Goal: Task Accomplishment & Management: Manage account settings

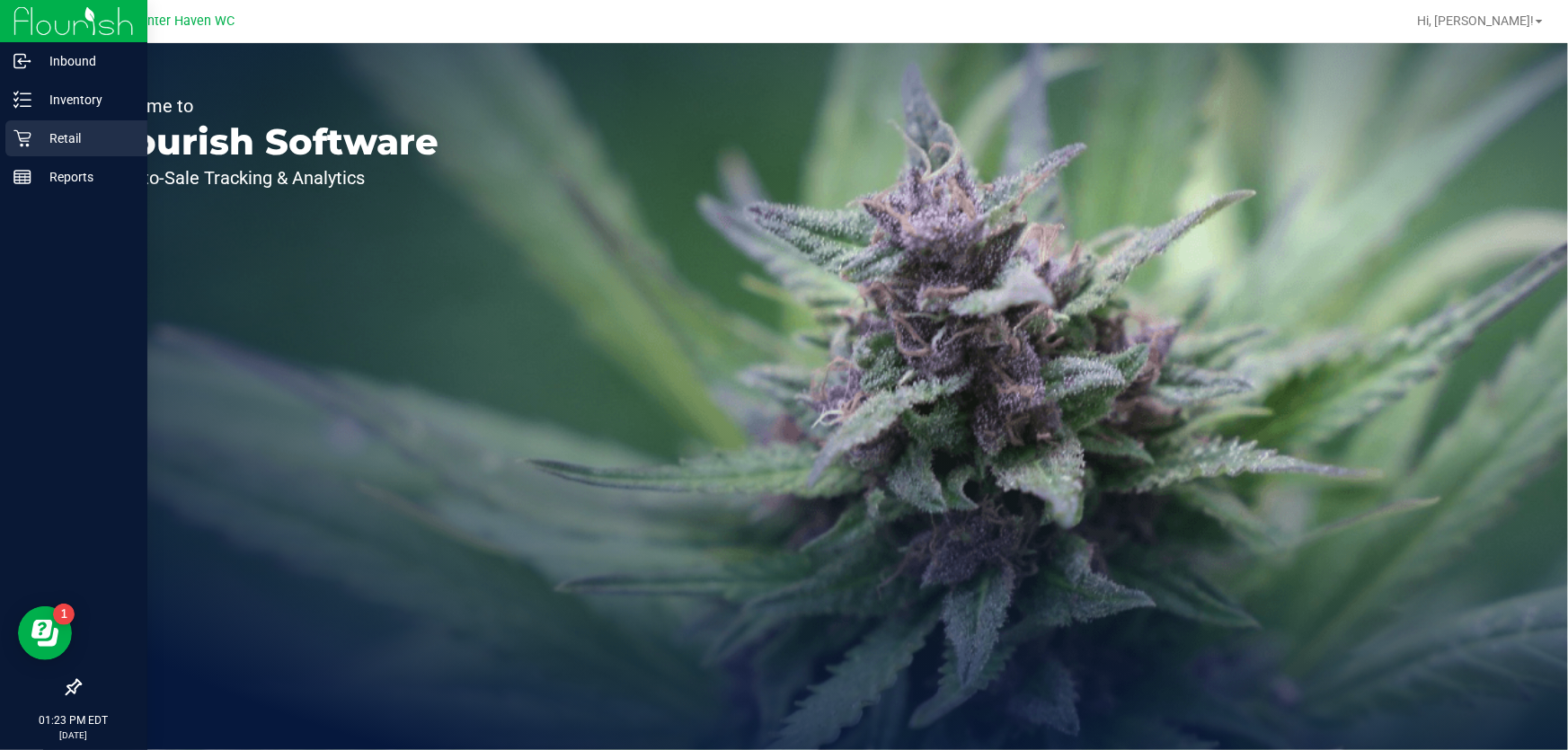
click at [36, 126] on div "Retail" at bounding box center [76, 138] width 142 height 36
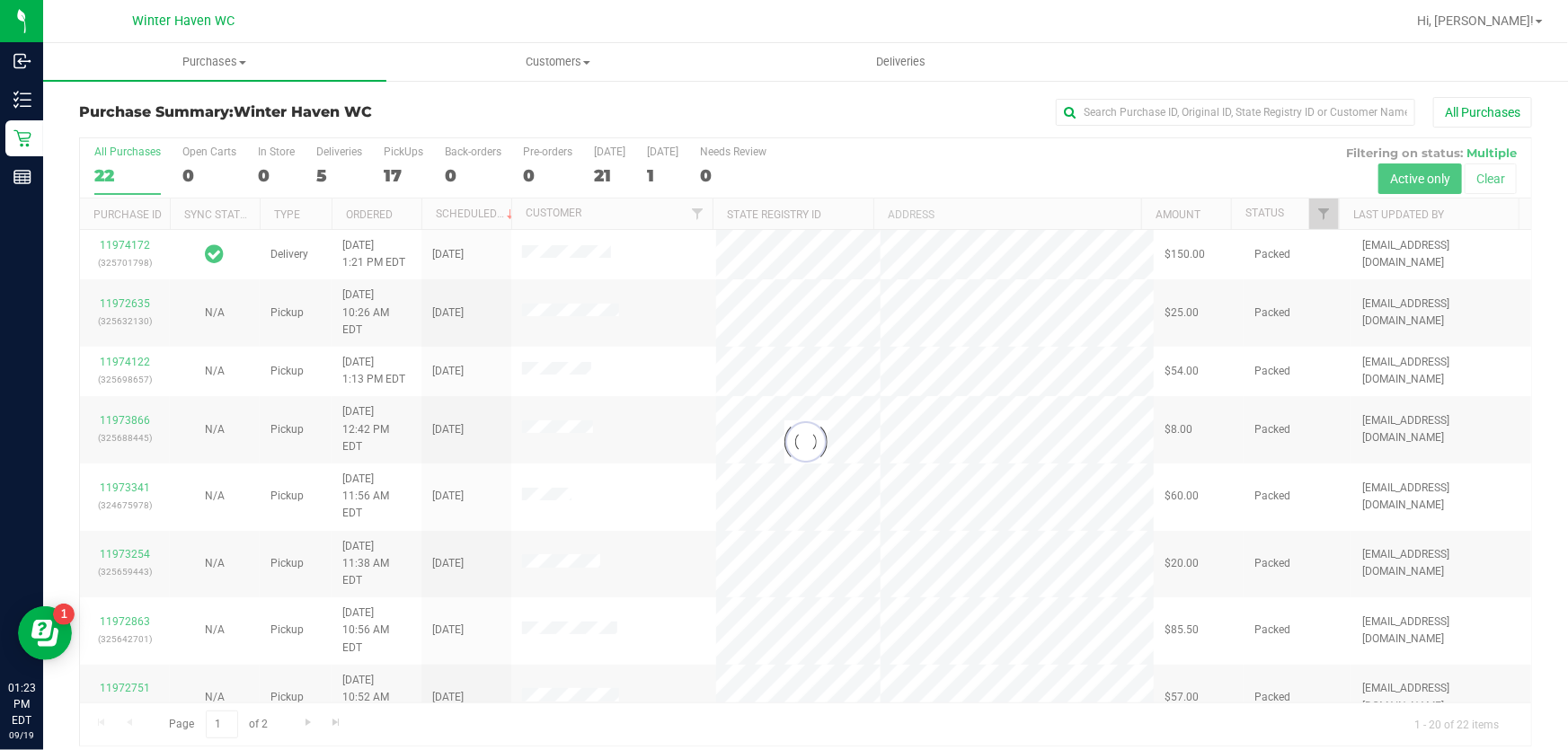
click at [1310, 210] on div at bounding box center [805, 441] width 1451 height 607
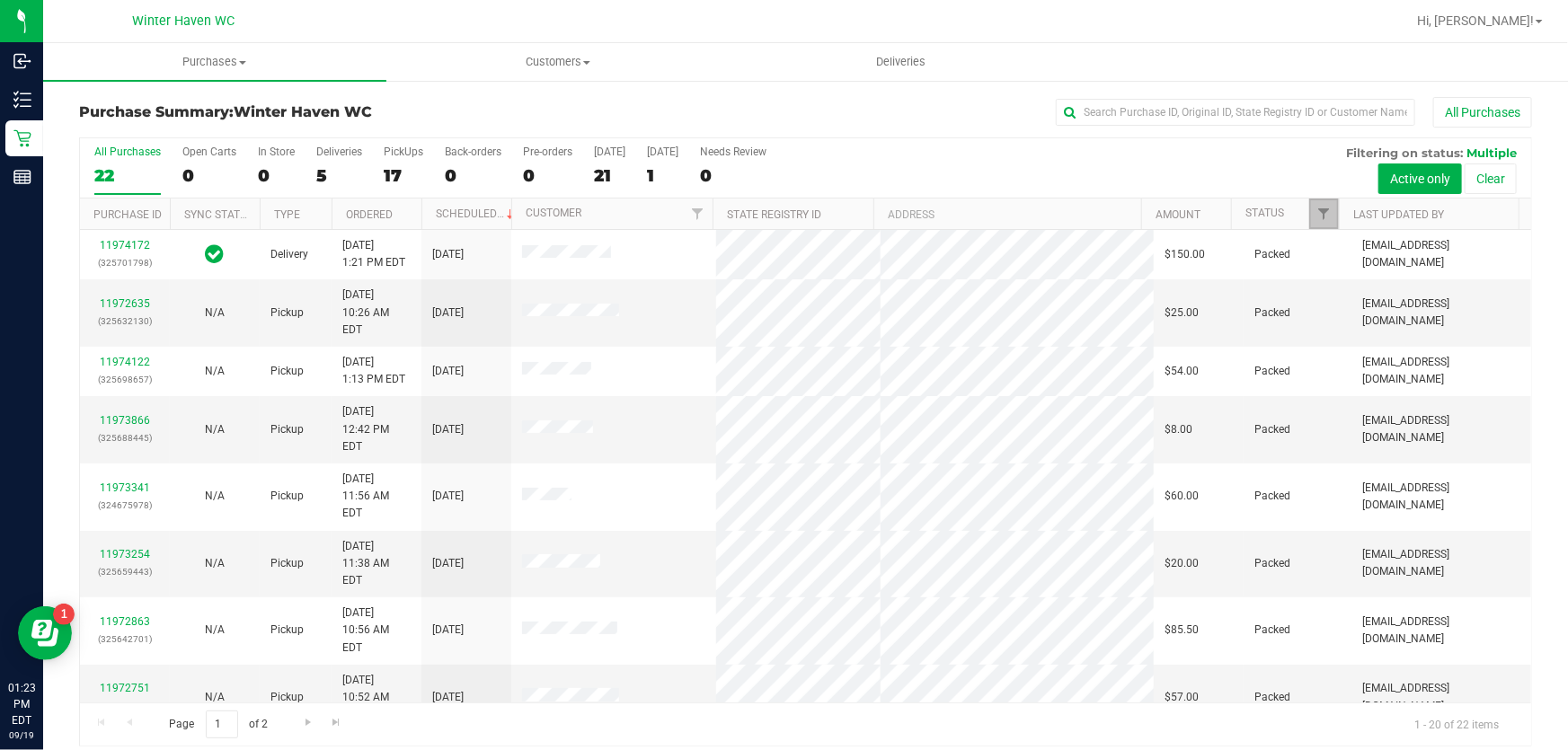
click at [1317, 215] on span "Filter" at bounding box center [1324, 214] width 14 height 14
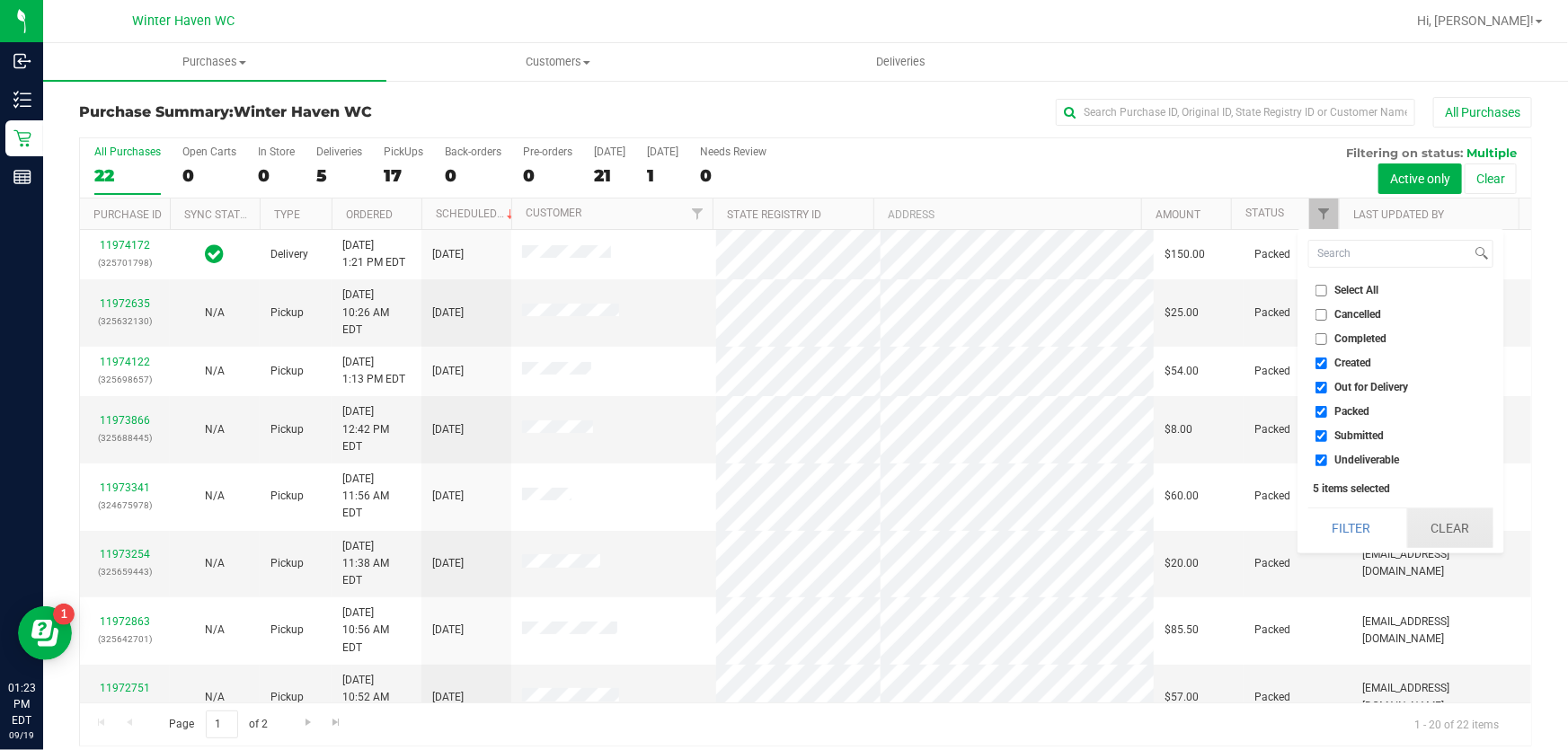
click at [1415, 509] on button "Clear" at bounding box center [1450, 528] width 86 height 40
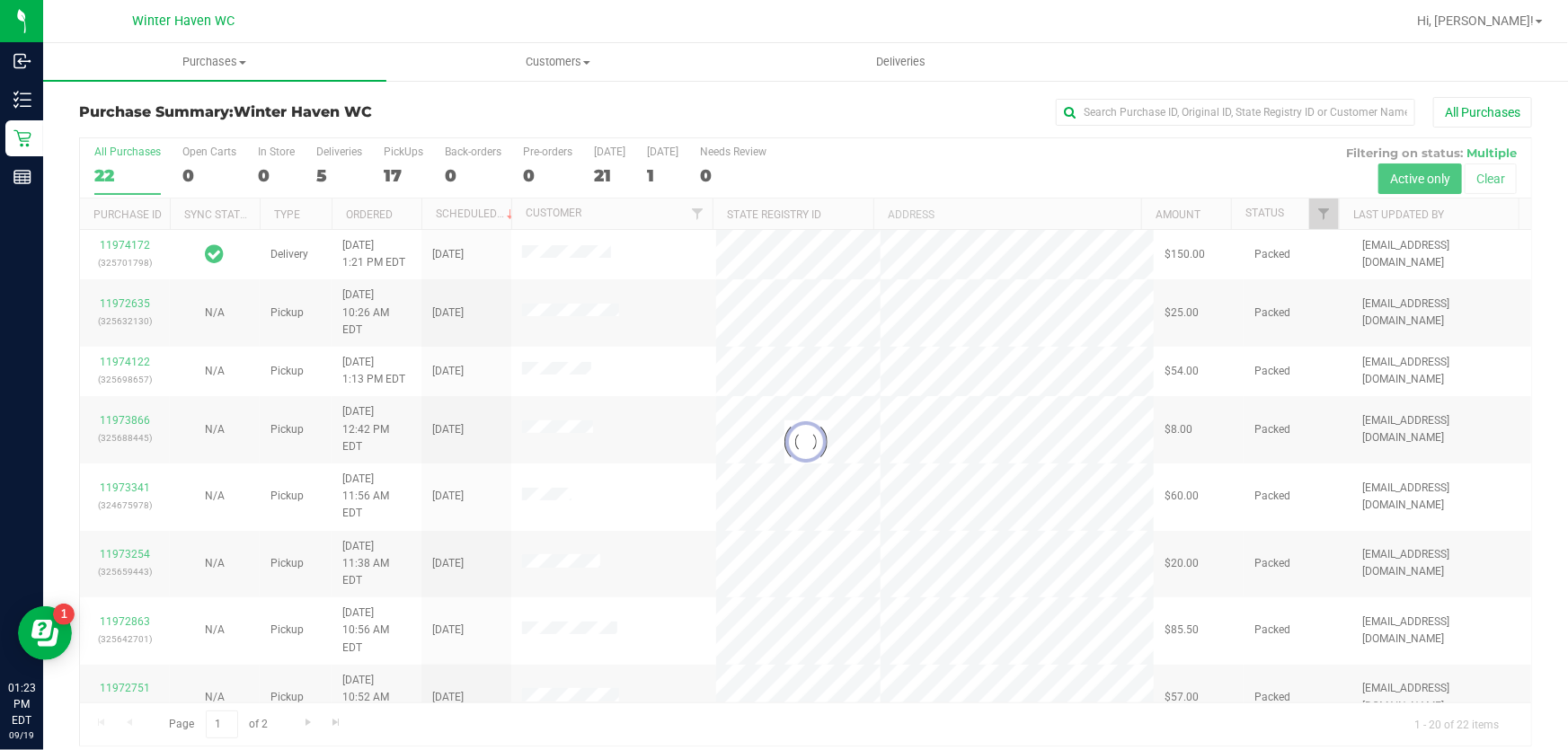
checkbox input "false"
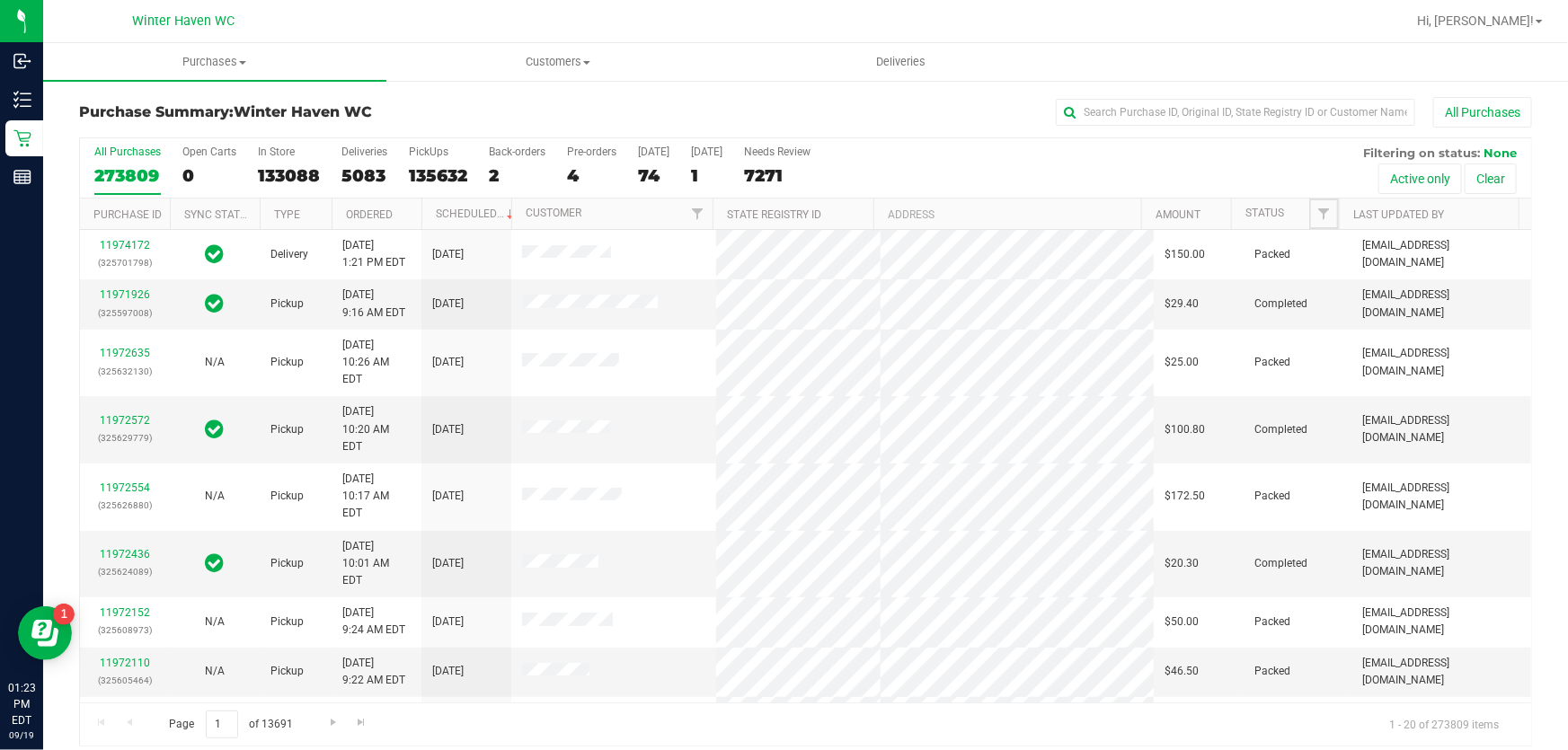
click at [1317, 214] on span "Filter" at bounding box center [1324, 214] width 14 height 14
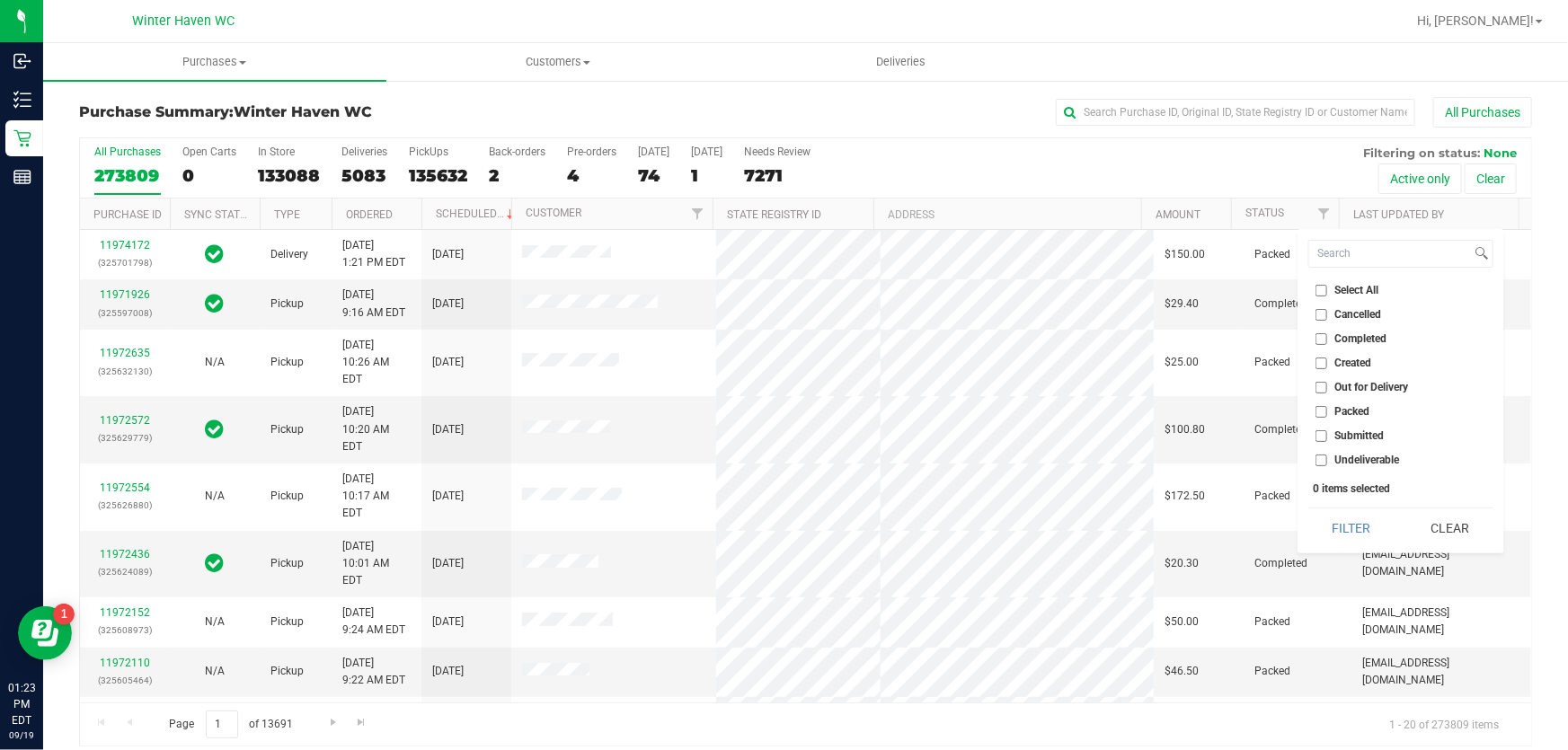
click at [1316, 436] on input "Submitted" at bounding box center [1322, 436] width 12 height 12
checkbox input "true"
click at [1350, 515] on button "Filter" at bounding box center [1351, 528] width 86 height 40
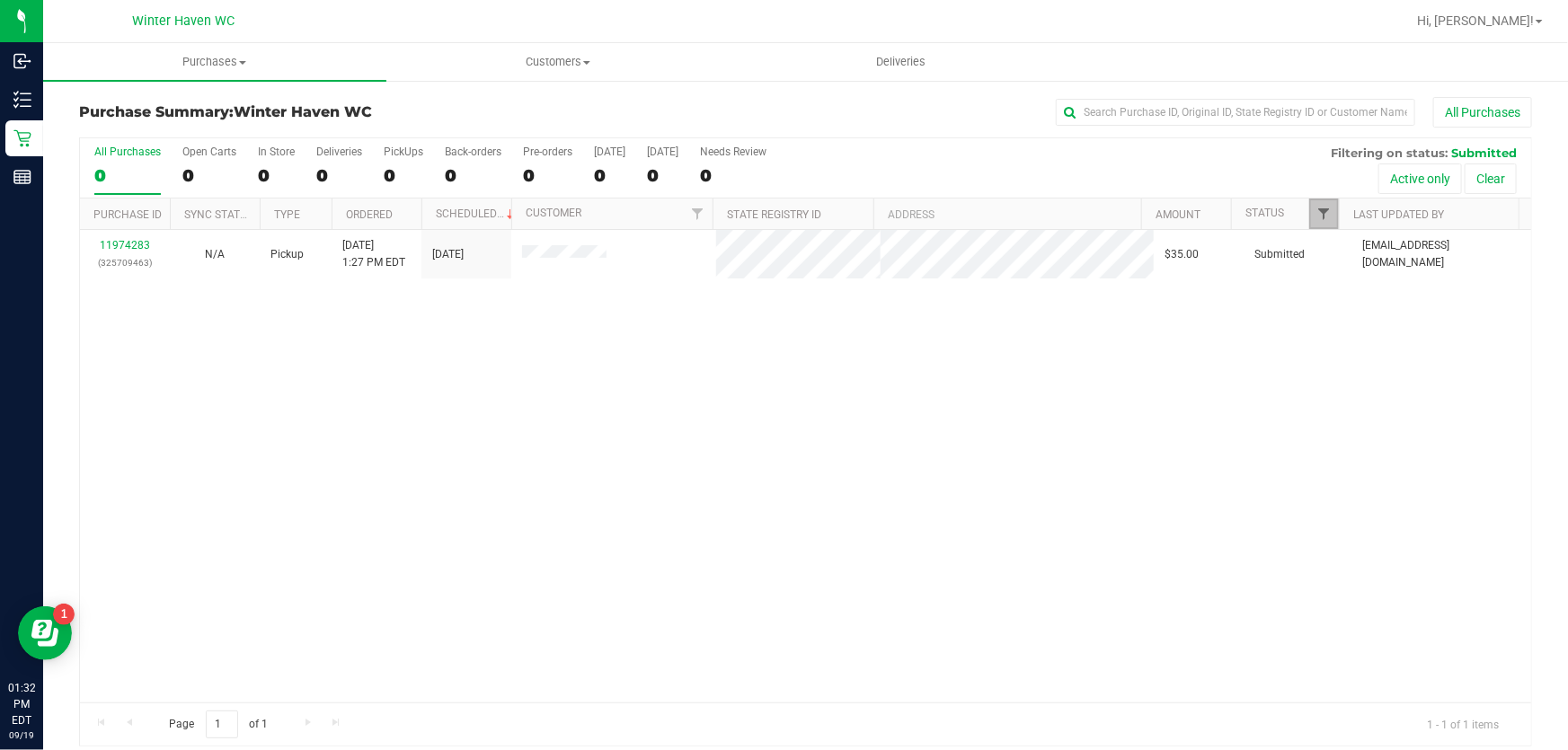
click at [1317, 209] on span "Filter" at bounding box center [1324, 214] width 14 height 14
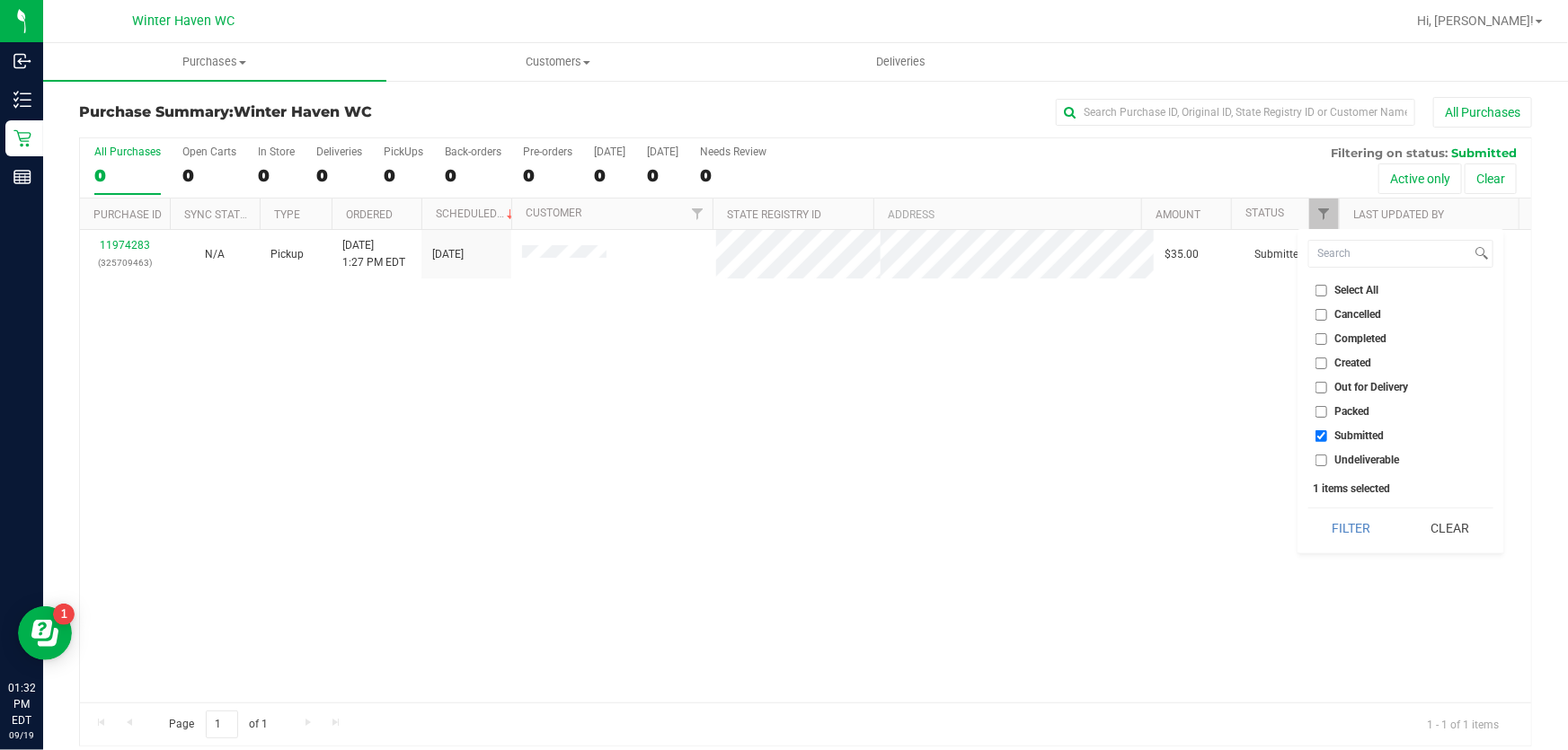
click at [1316, 361] on input "Created" at bounding box center [1322, 364] width 12 height 12
click at [1353, 531] on button "Filter" at bounding box center [1351, 528] width 86 height 40
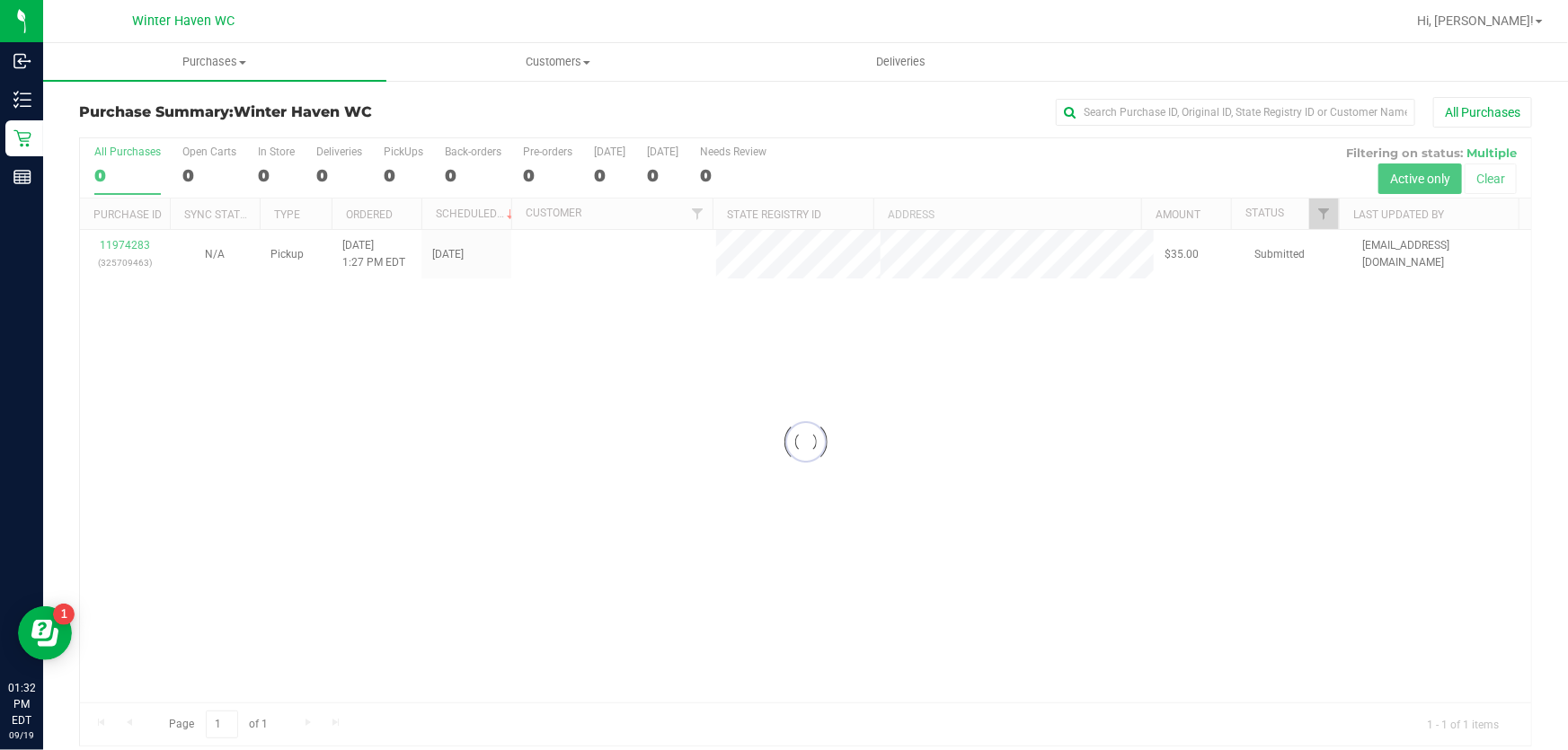
checkbox input "true"
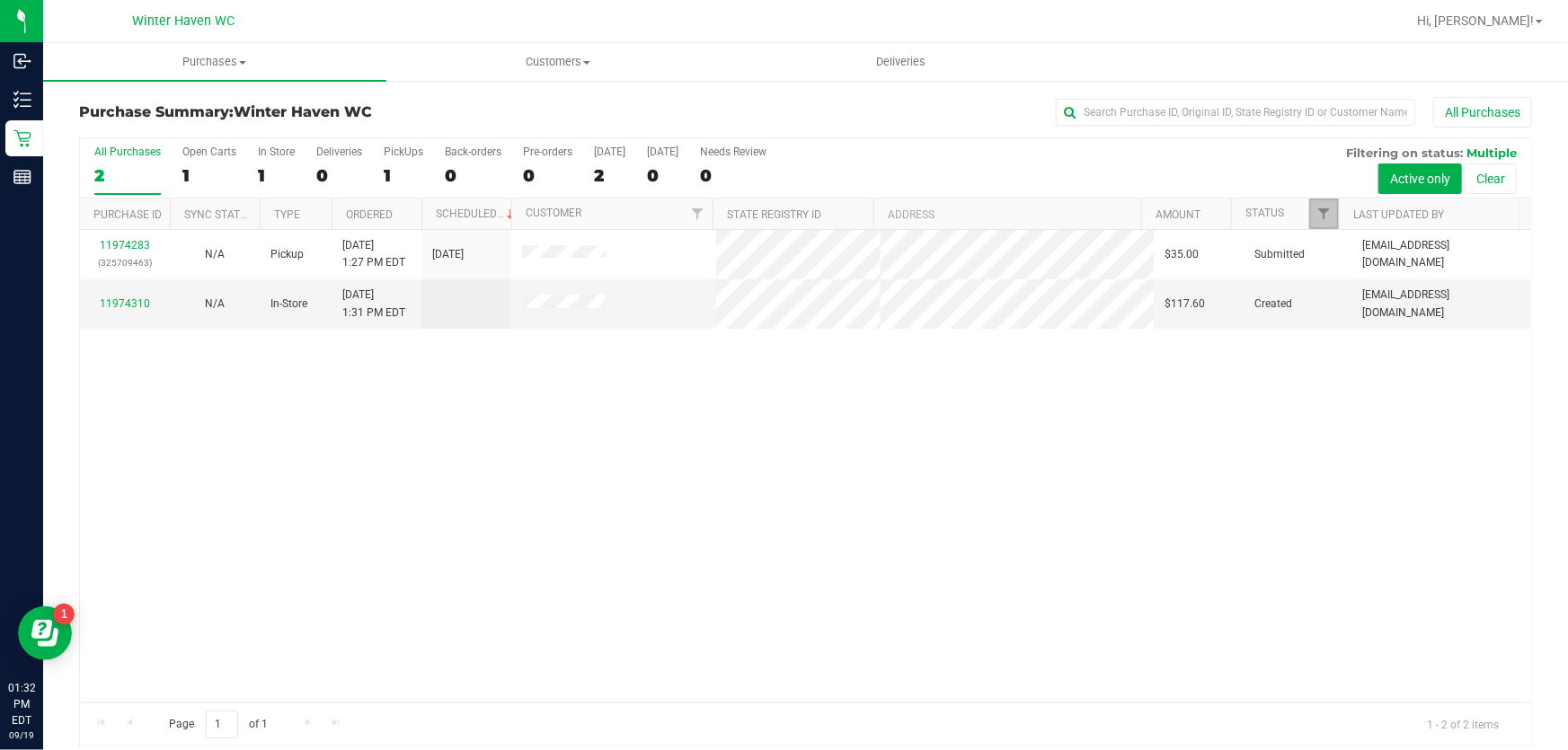
click at [1321, 208] on link "Filter" at bounding box center [1325, 214] width 30 height 31
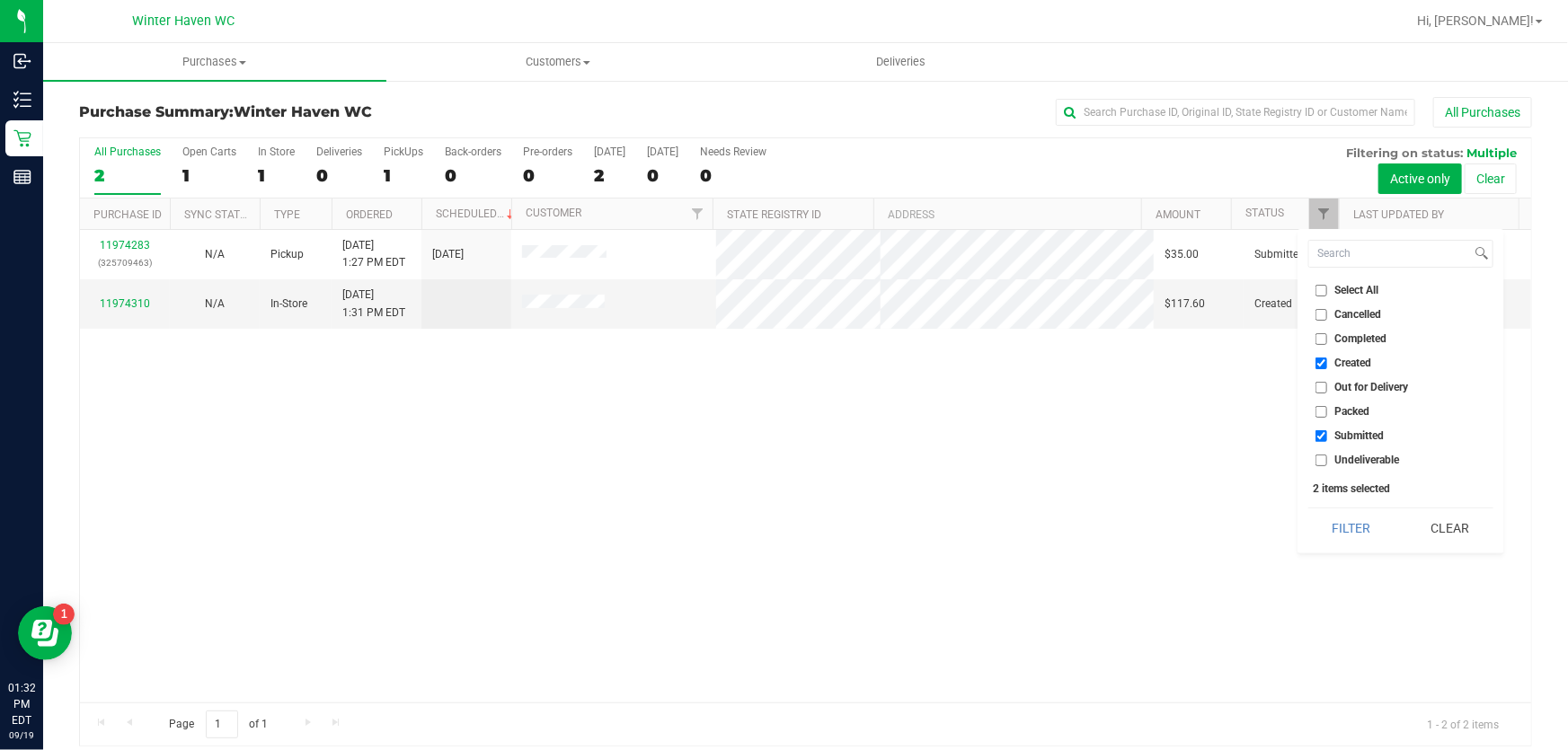
click at [1319, 409] on input "Packed" at bounding box center [1322, 412] width 12 height 12
checkbox input "true"
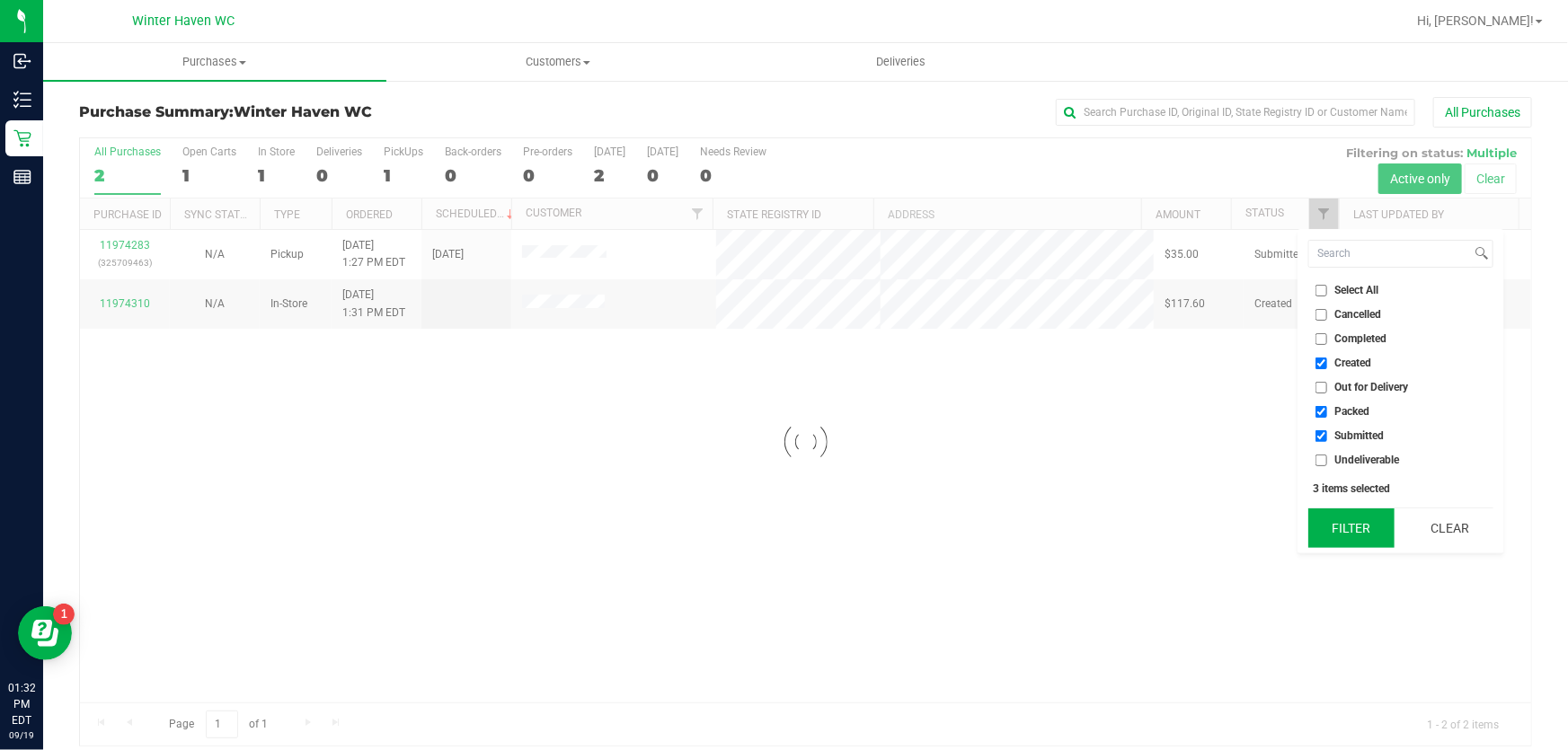
checkbox input "true"
checkbox input "false"
checkbox input "true"
click at [1329, 534] on button "Filter" at bounding box center [1351, 528] width 86 height 40
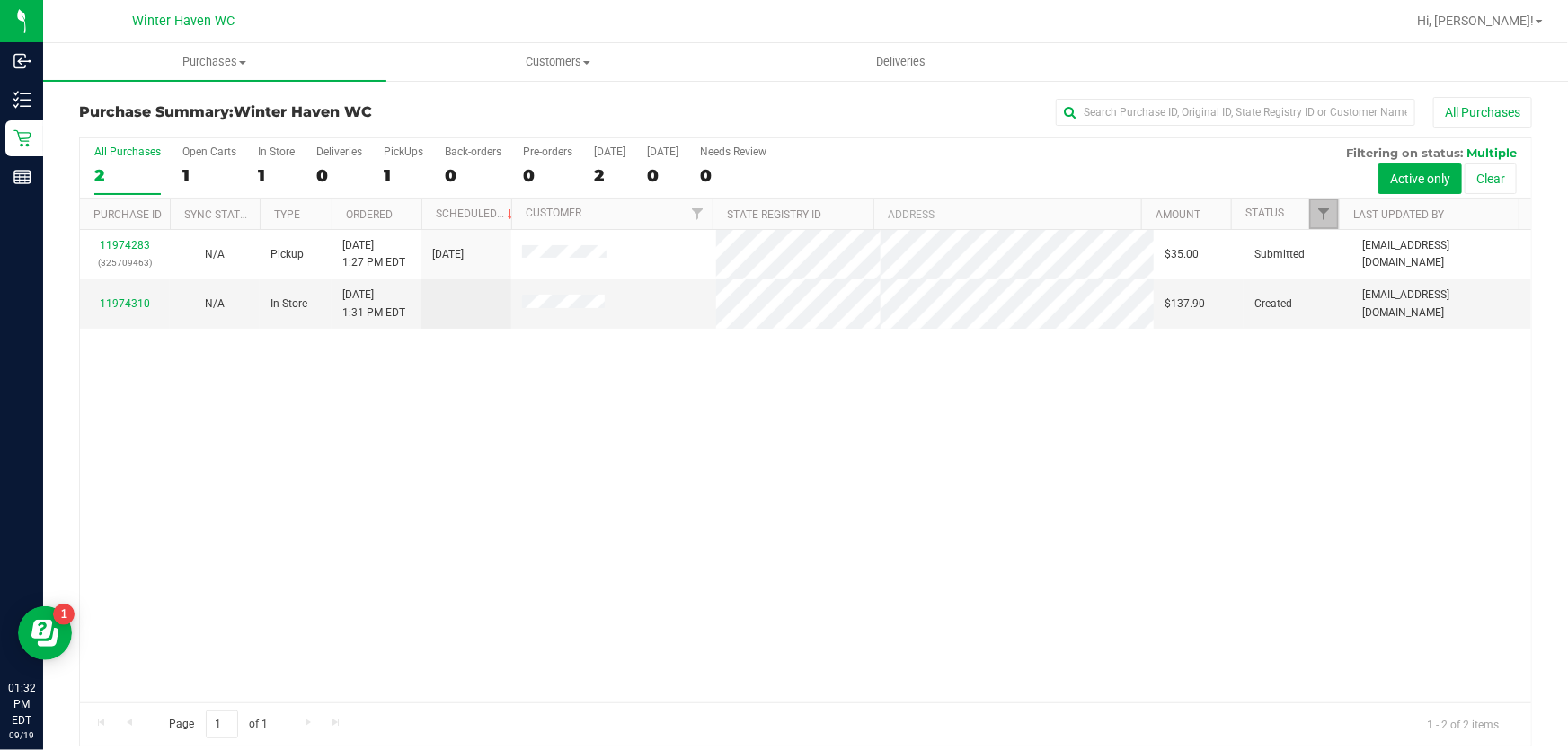
click at [1310, 206] on link "Filter" at bounding box center [1325, 214] width 30 height 31
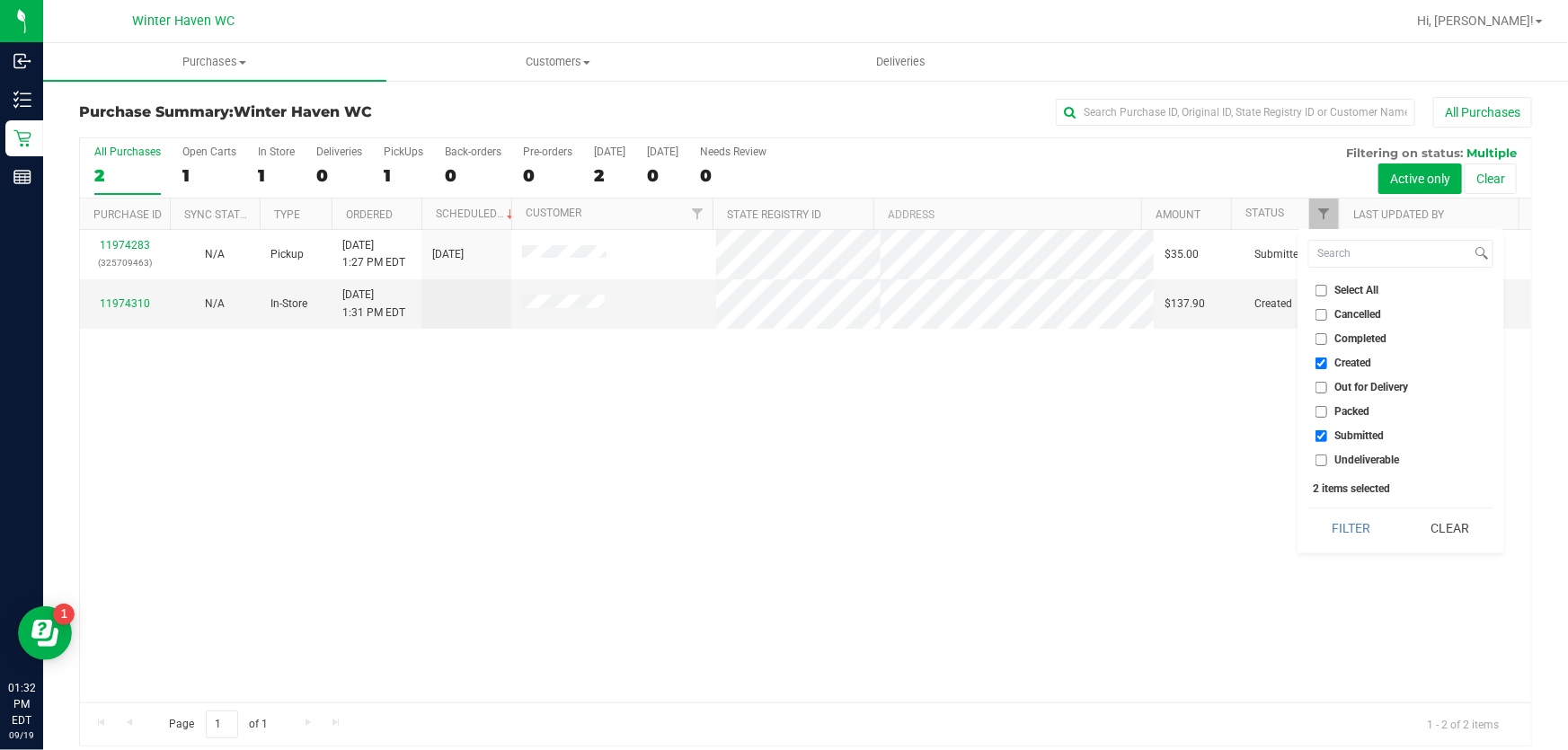
click at [1319, 362] on input "Created" at bounding box center [1322, 364] width 12 height 12
checkbox input "false"
drag, startPoint x: 1318, startPoint y: 408, endPoint x: 1322, endPoint y: 470, distance: 62.1
click at [1318, 420] on li "Packed" at bounding box center [1401, 411] width 185 height 19
click at [1319, 408] on input "Packed" at bounding box center [1322, 412] width 12 height 12
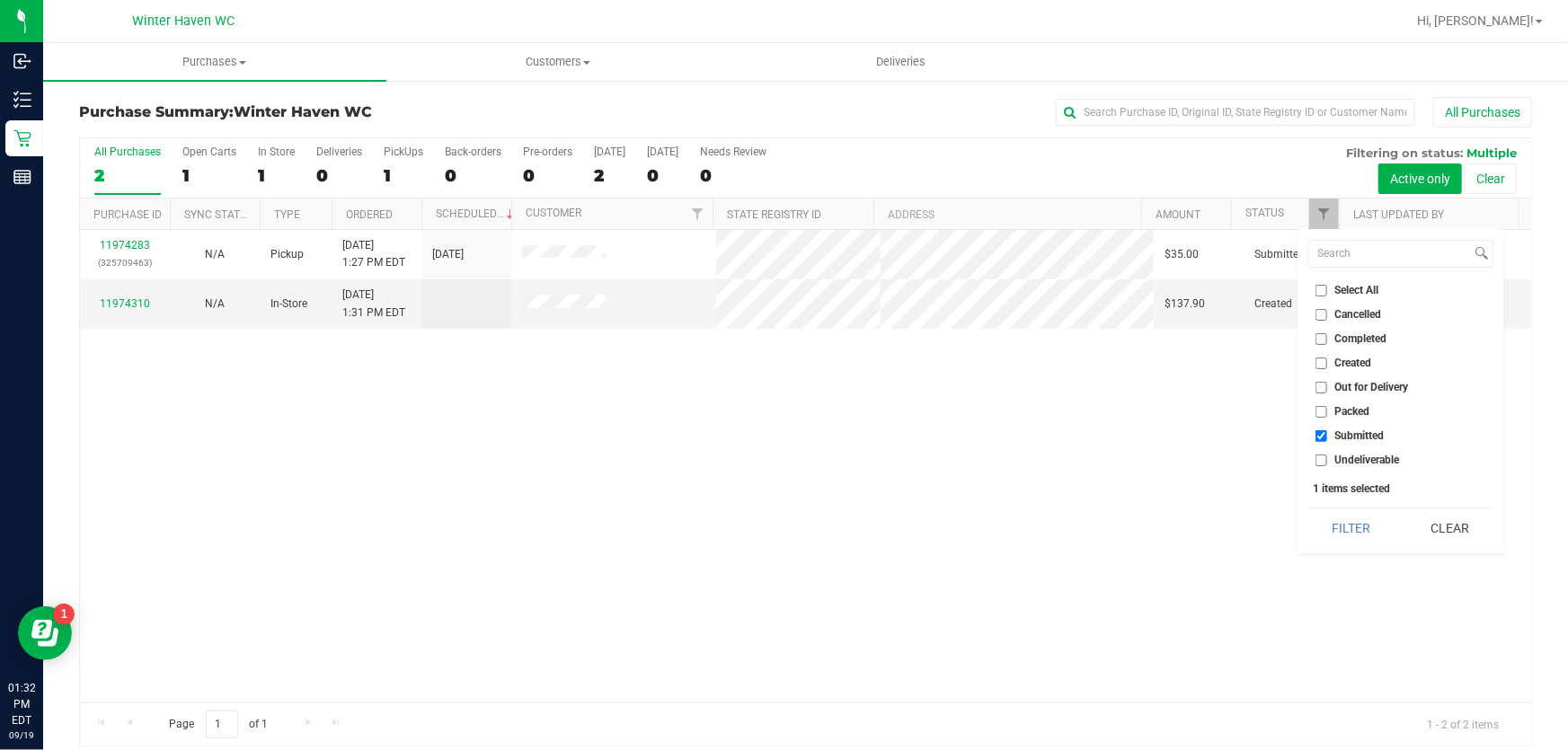
checkbox input "true"
click at [1350, 530] on button "Filter" at bounding box center [1351, 528] width 86 height 40
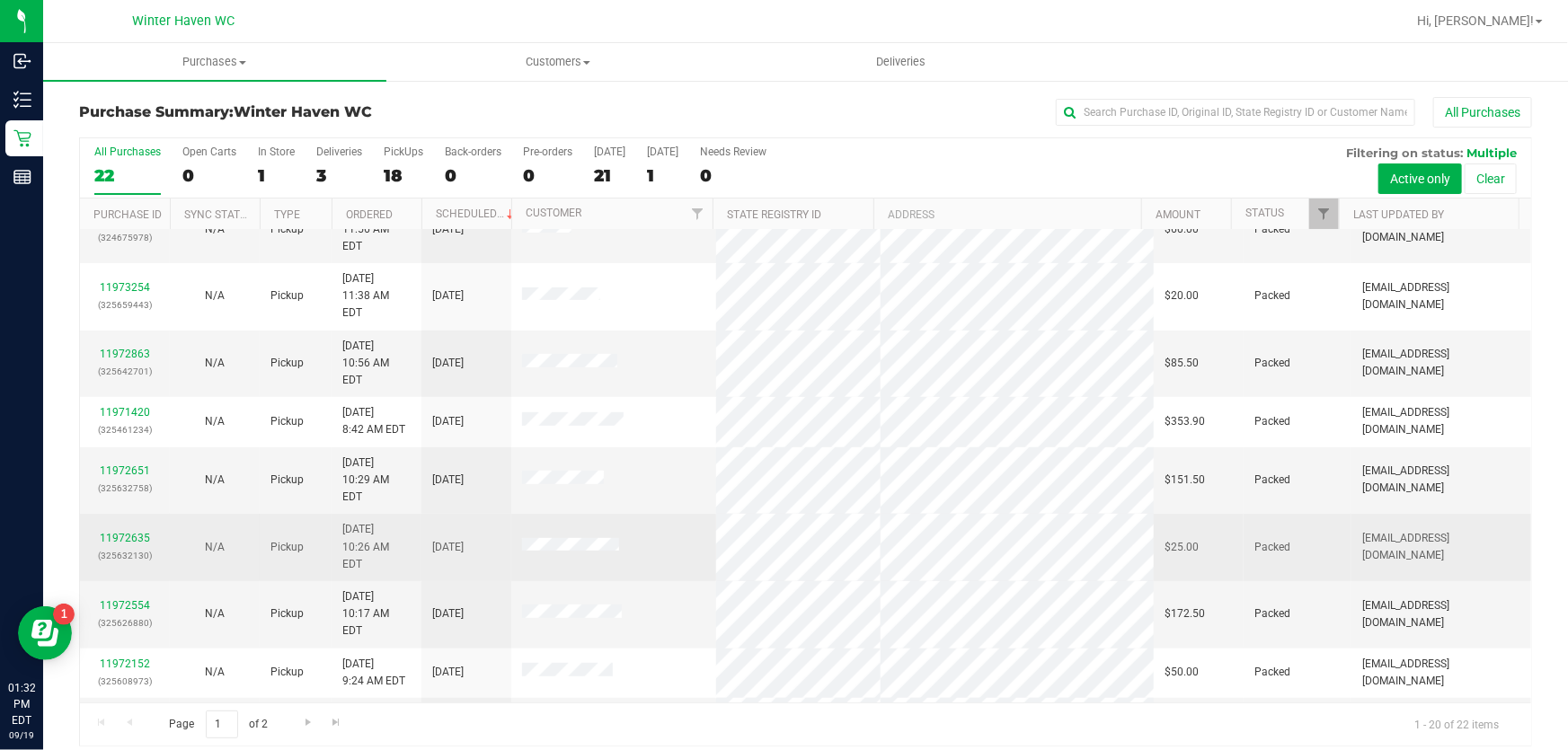
scroll to position [275, 0]
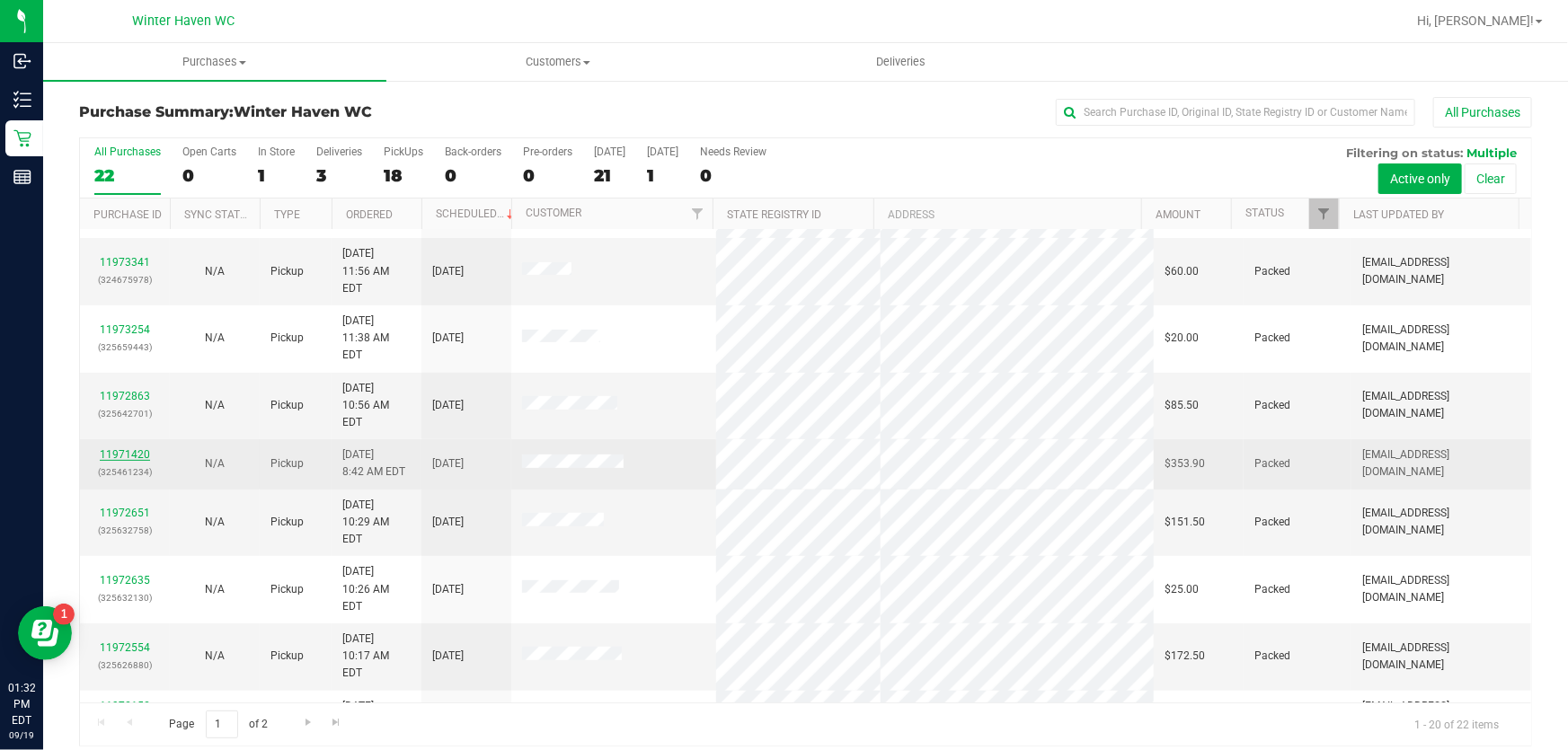
click at [124, 448] on link "11971420" at bounding box center [124, 454] width 51 height 13
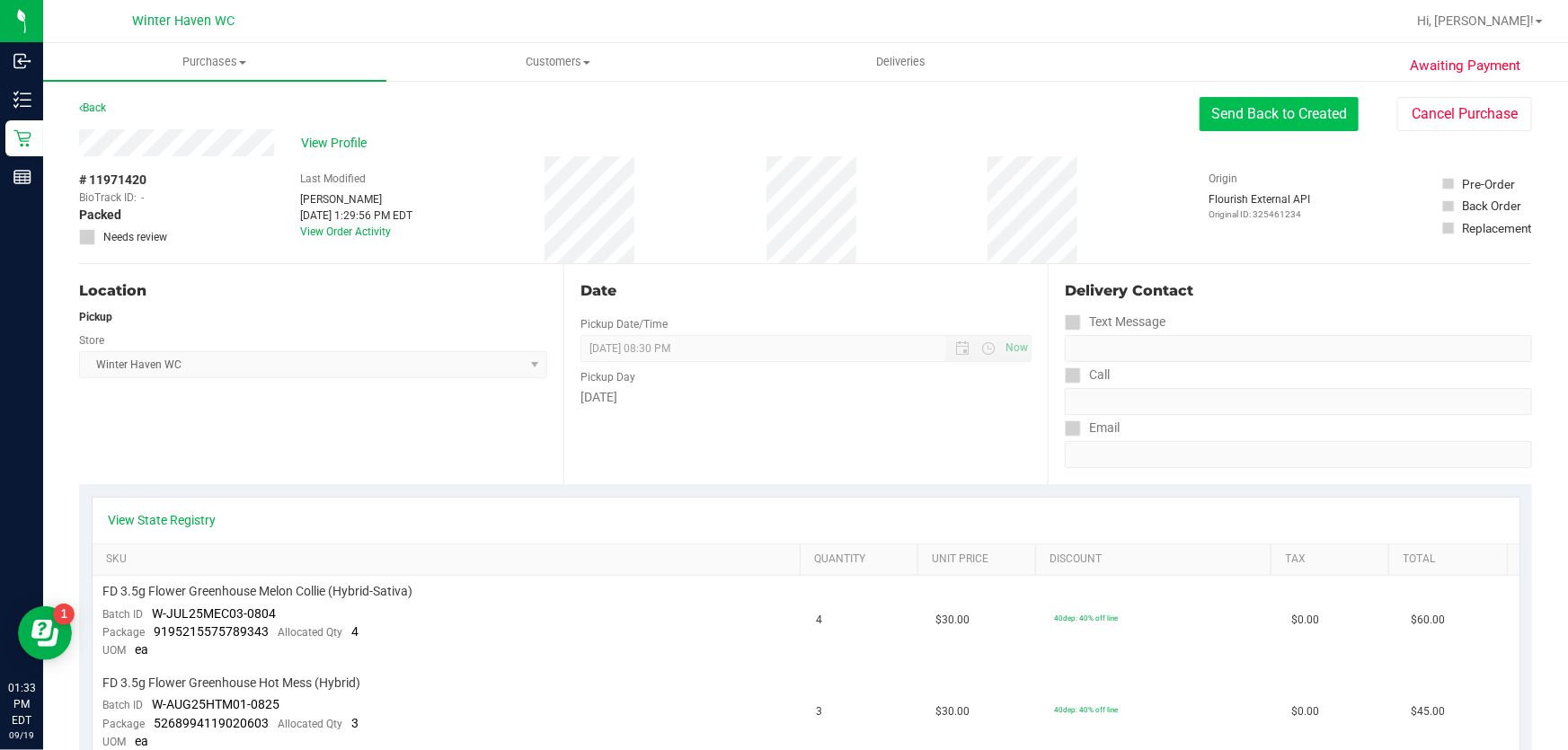
click at [1266, 117] on button "Send Back to Created" at bounding box center [1279, 114] width 159 height 34
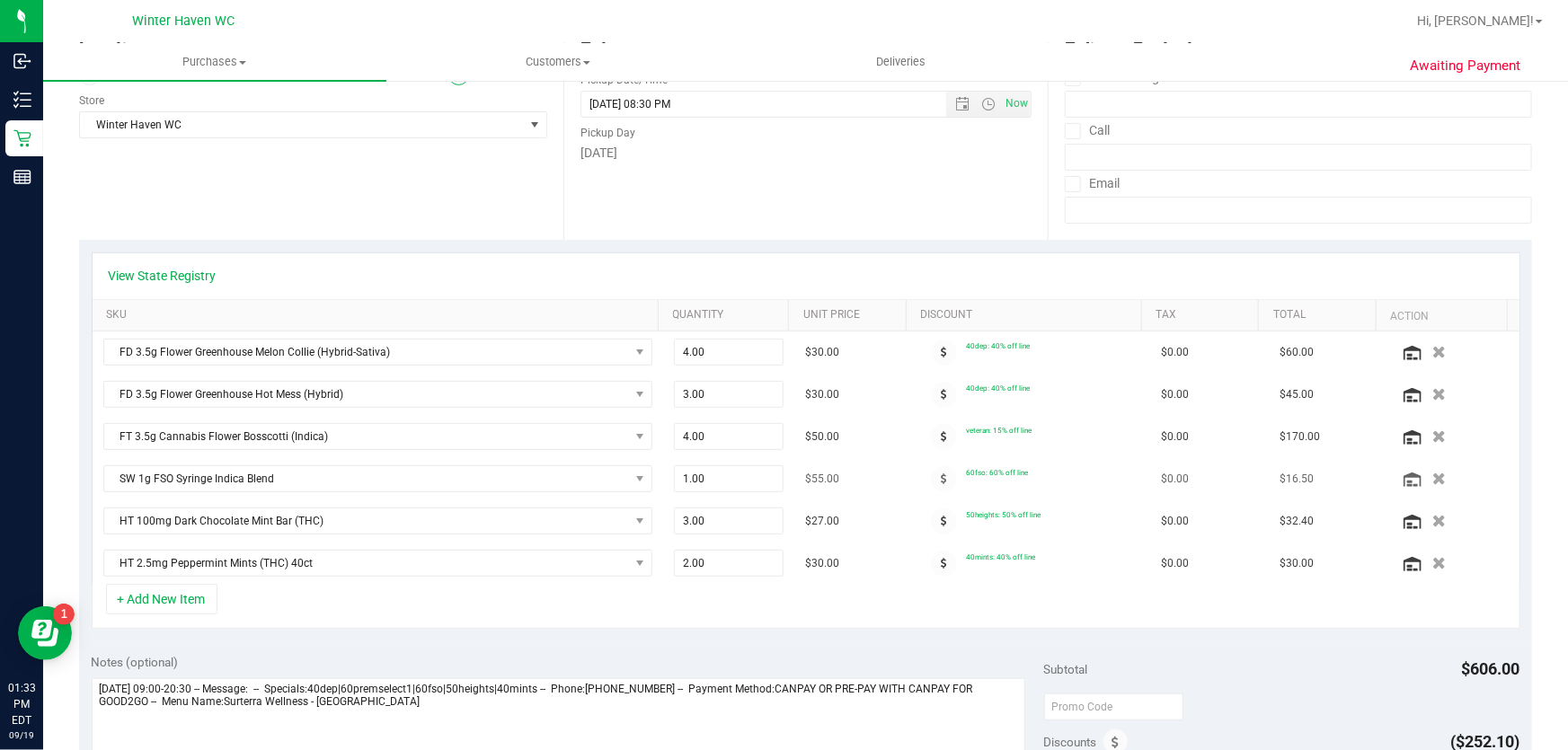
scroll to position [735, 0]
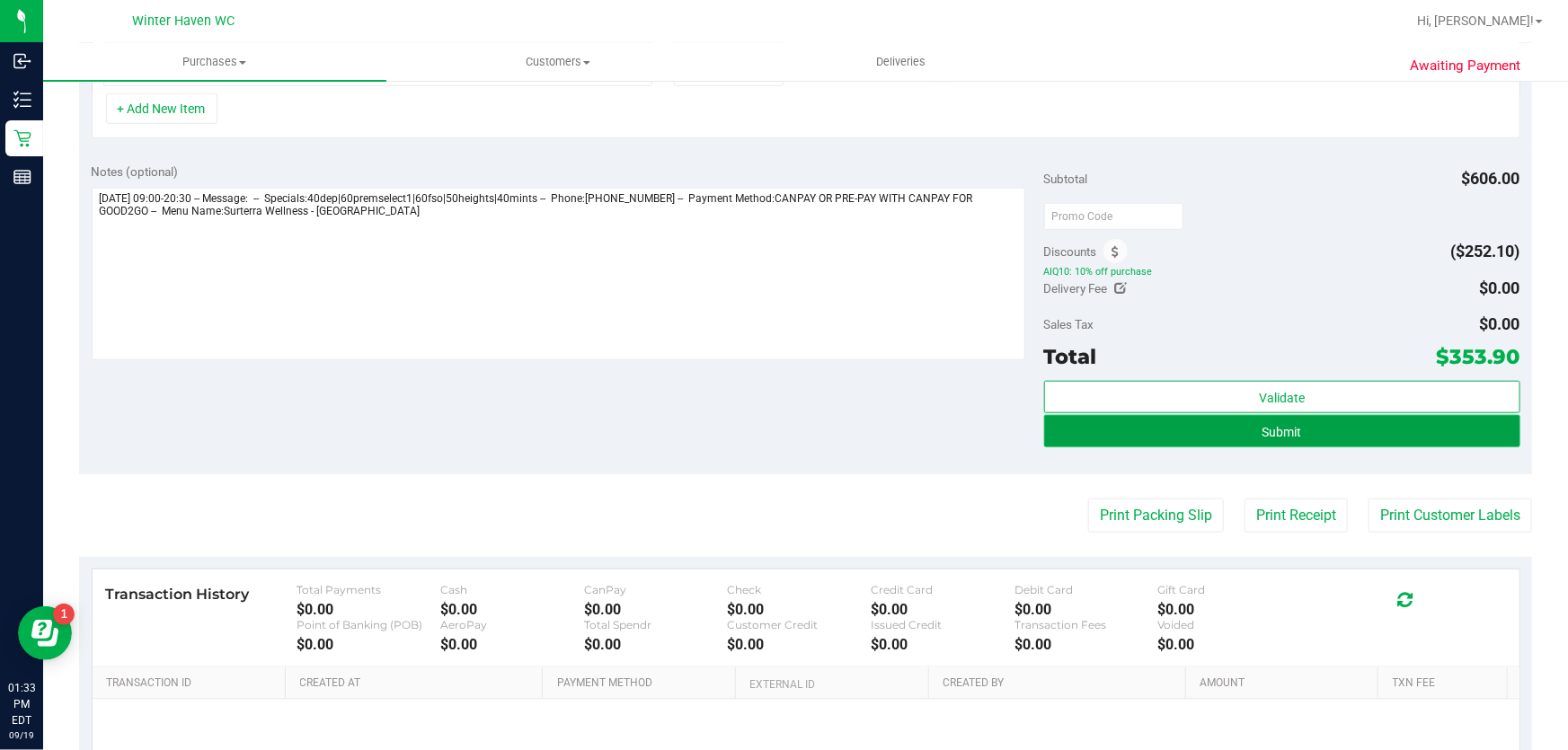
click at [1305, 434] on button "Submit" at bounding box center [1282, 431] width 476 height 33
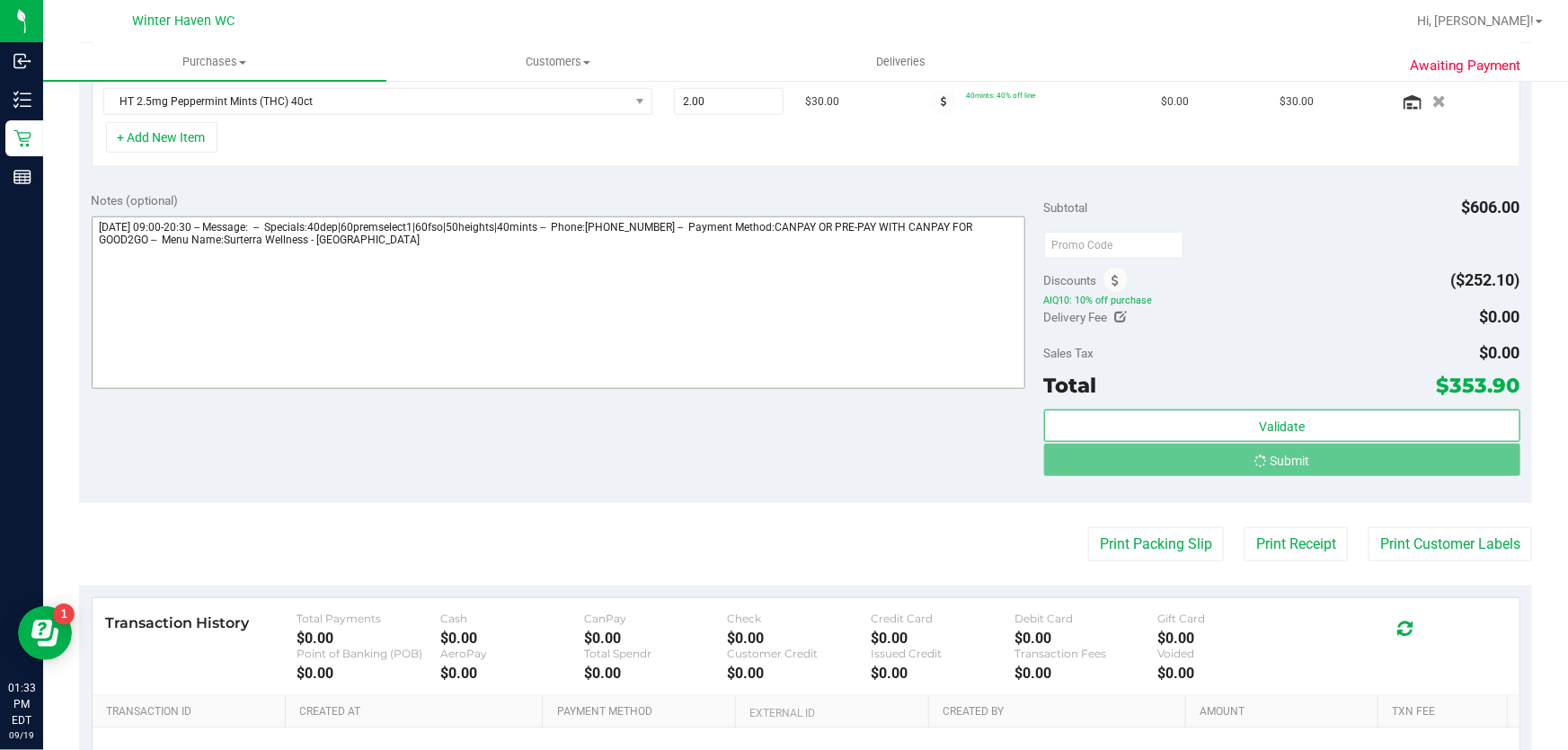
scroll to position [678, 0]
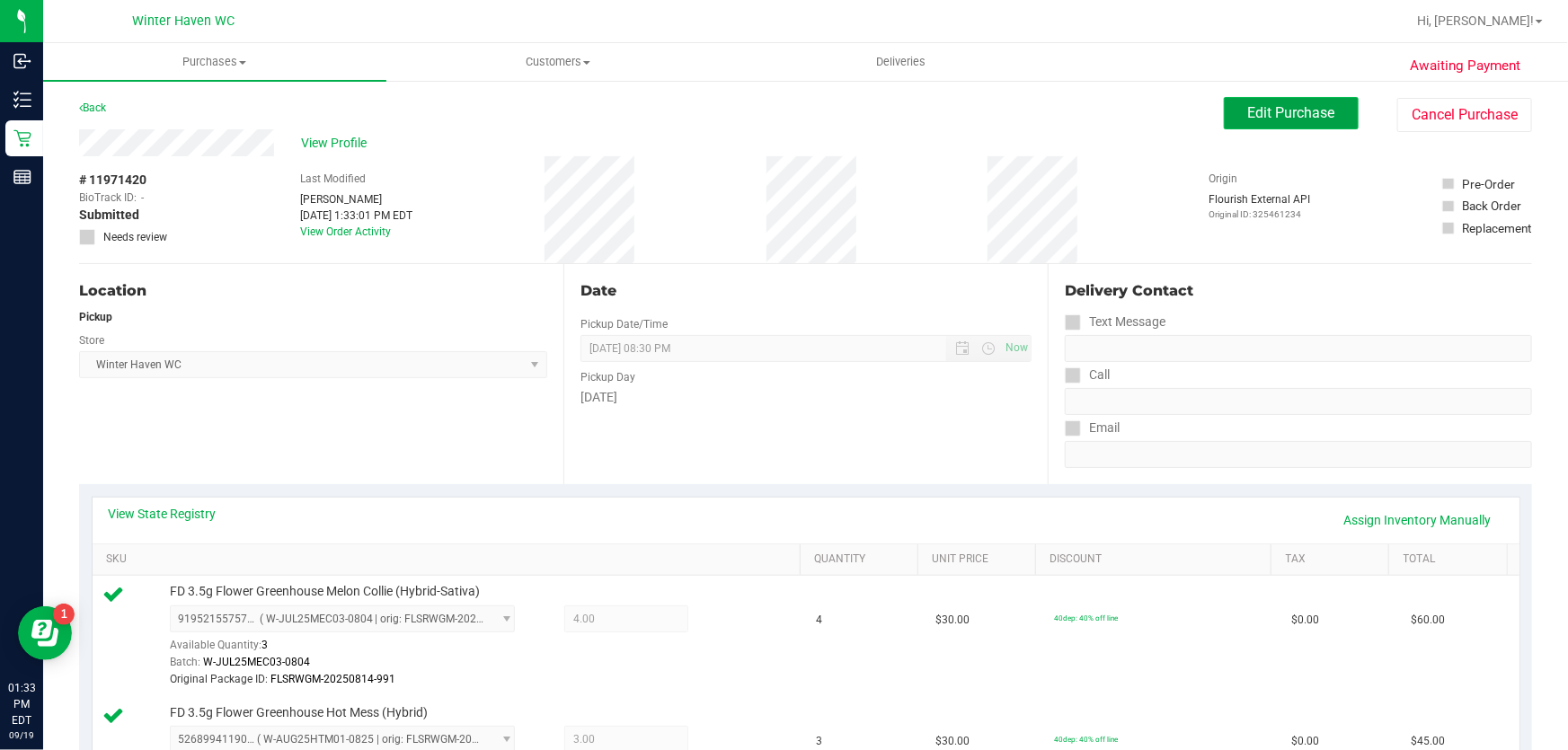
click at [1285, 108] on span "Edit Purchase" at bounding box center [1292, 112] width 87 height 17
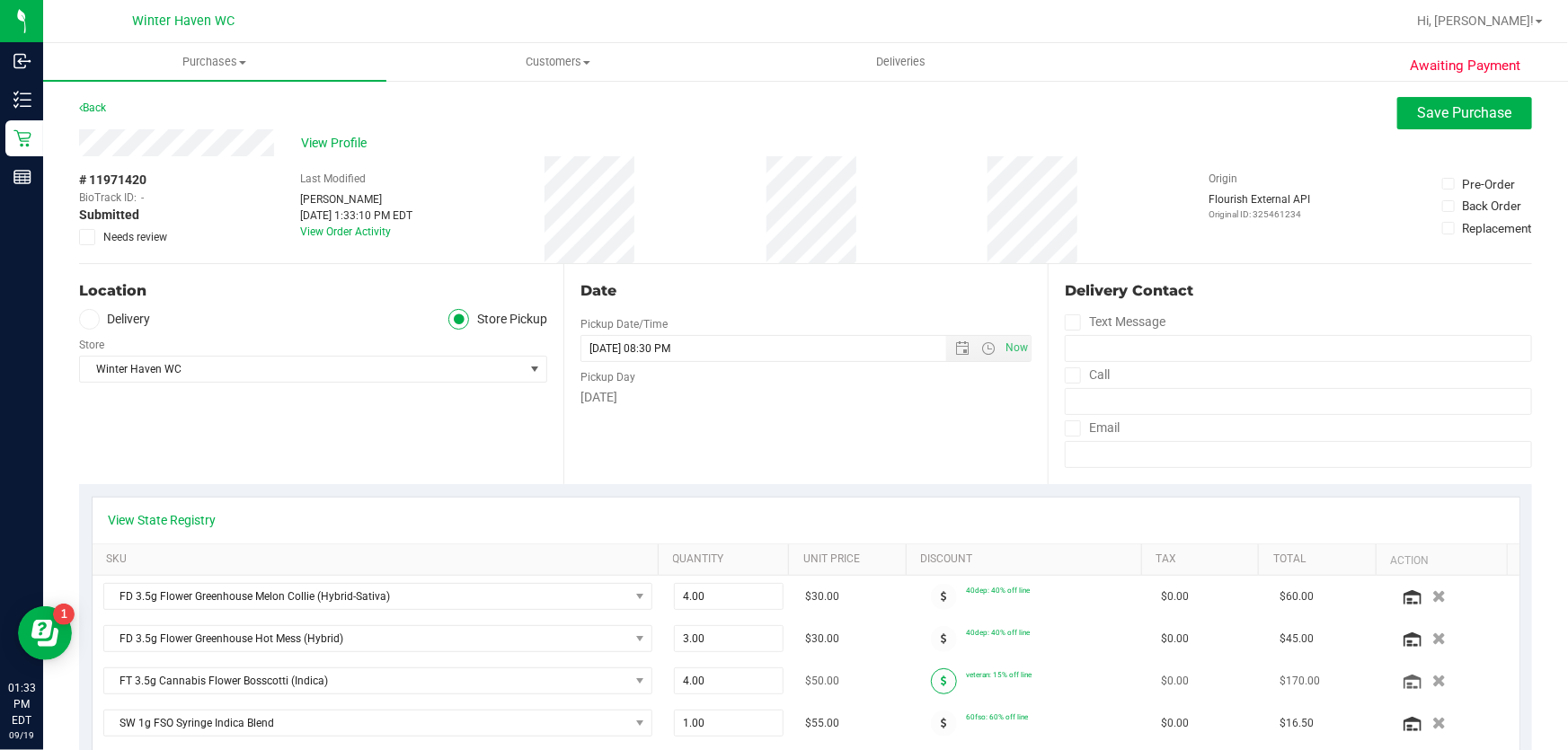
click at [931, 679] on span at bounding box center [944, 681] width 26 height 26
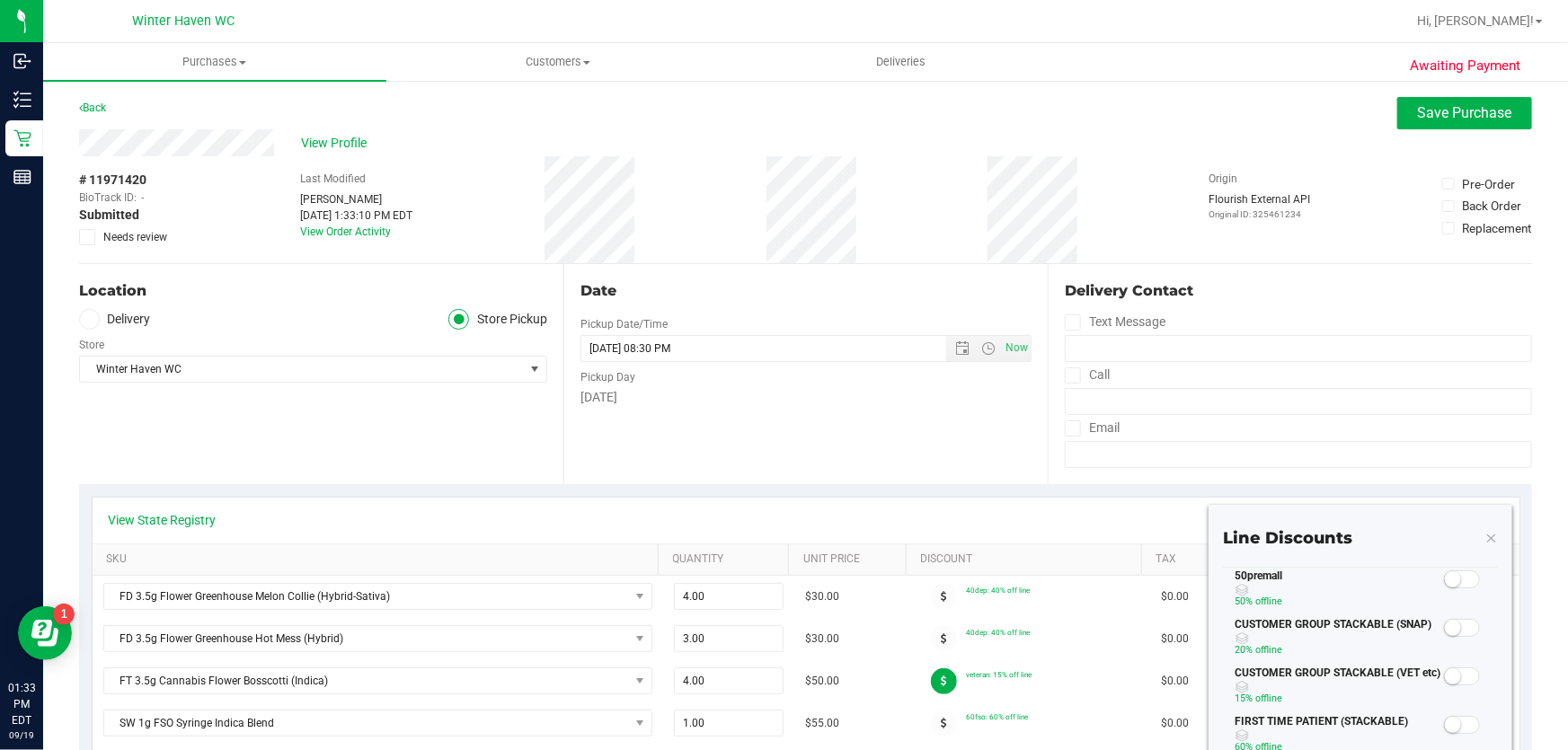
click at [1445, 575] on small at bounding box center [1453, 579] width 16 height 16
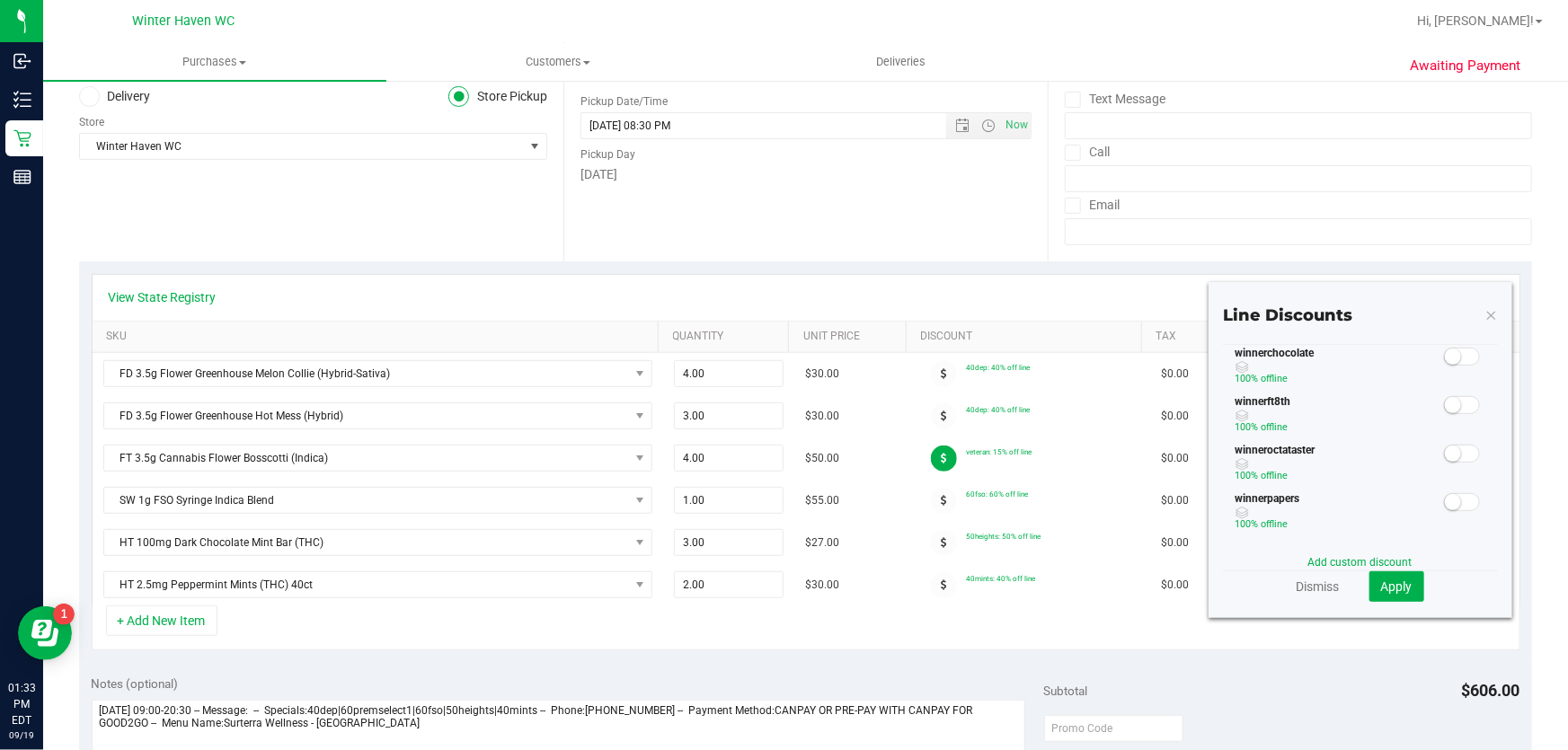
scroll to position [408, 0]
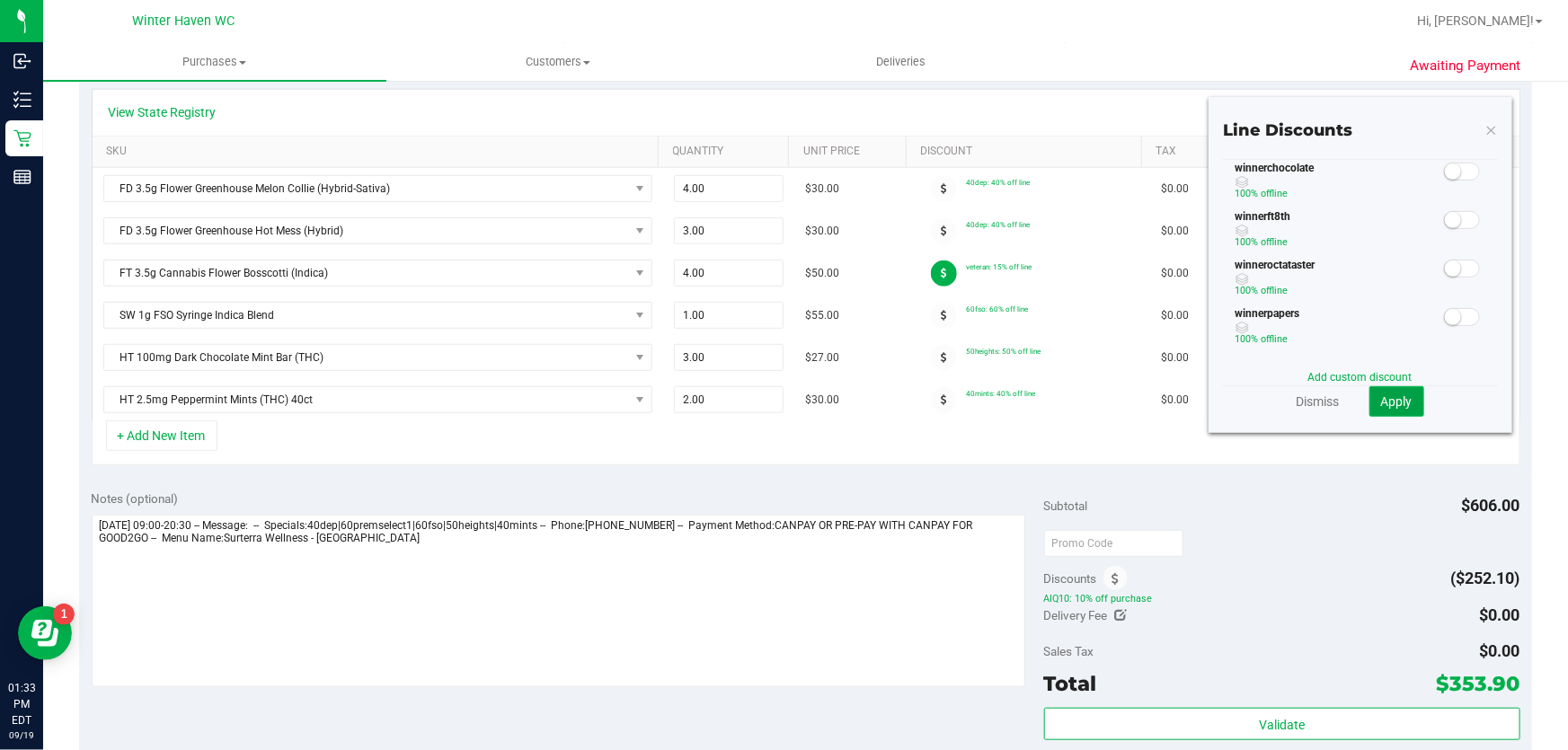
click at [1381, 394] on span "Apply" at bounding box center [1397, 401] width 32 height 14
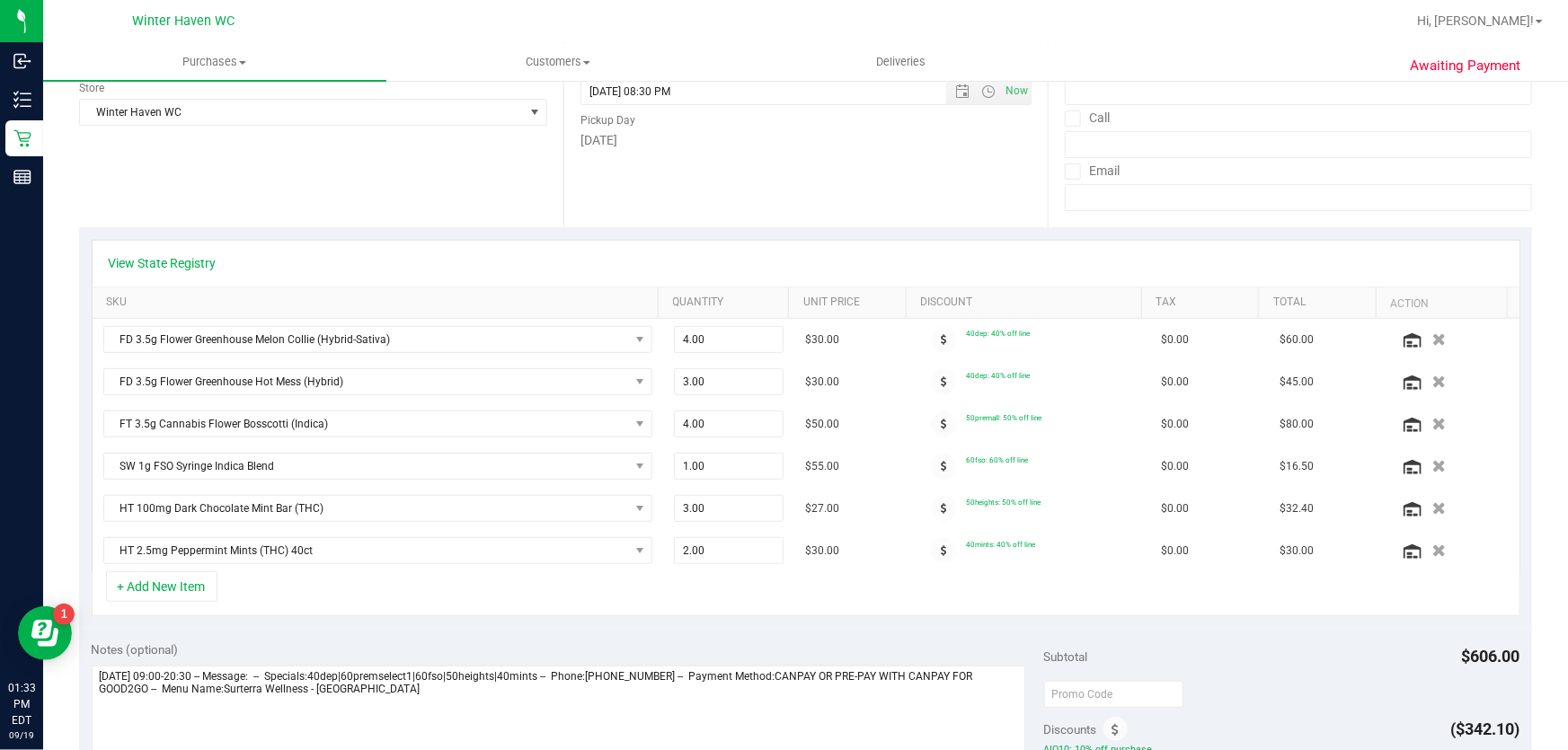
scroll to position [0, 0]
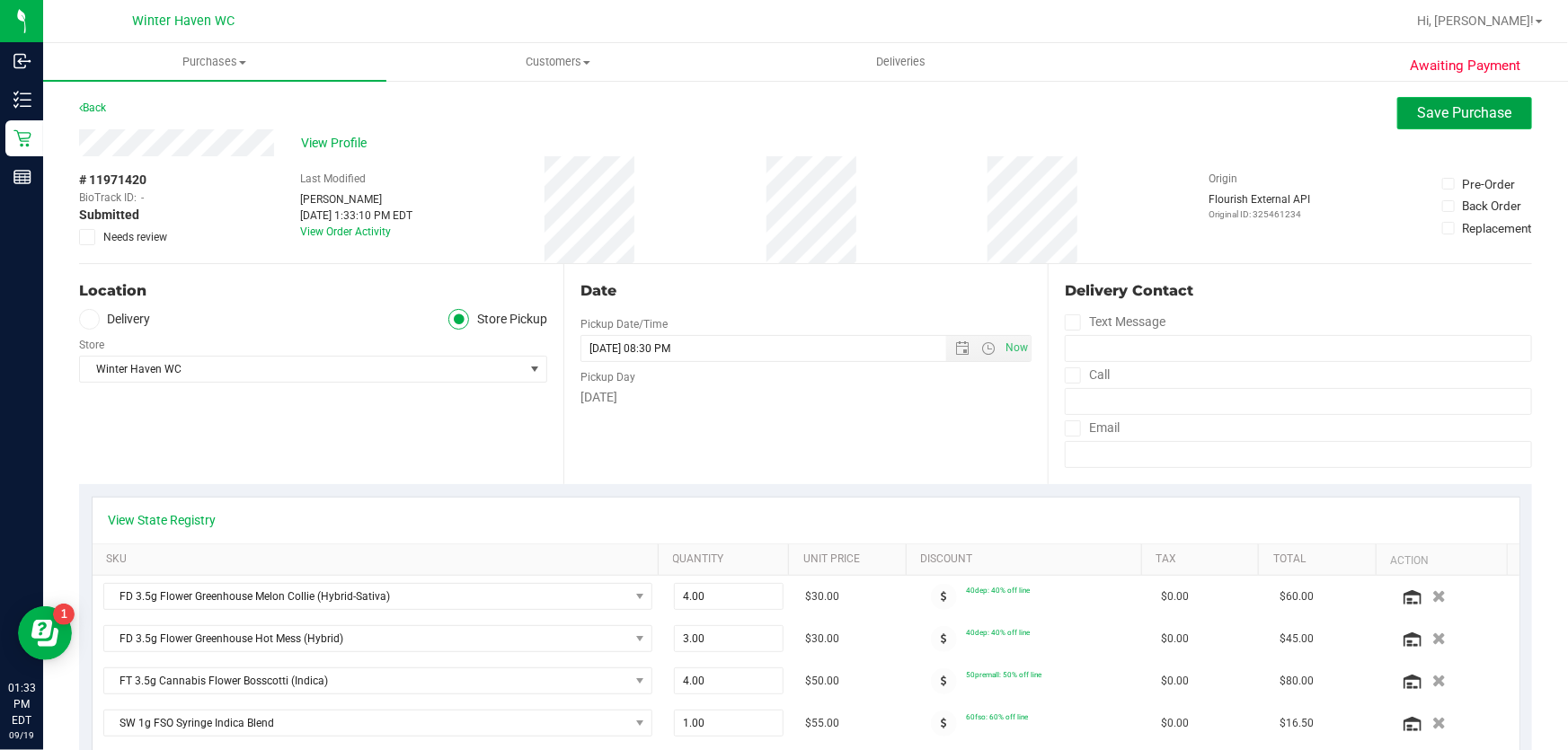
click at [1483, 118] on span "Save Purchase" at bounding box center [1465, 112] width 94 height 17
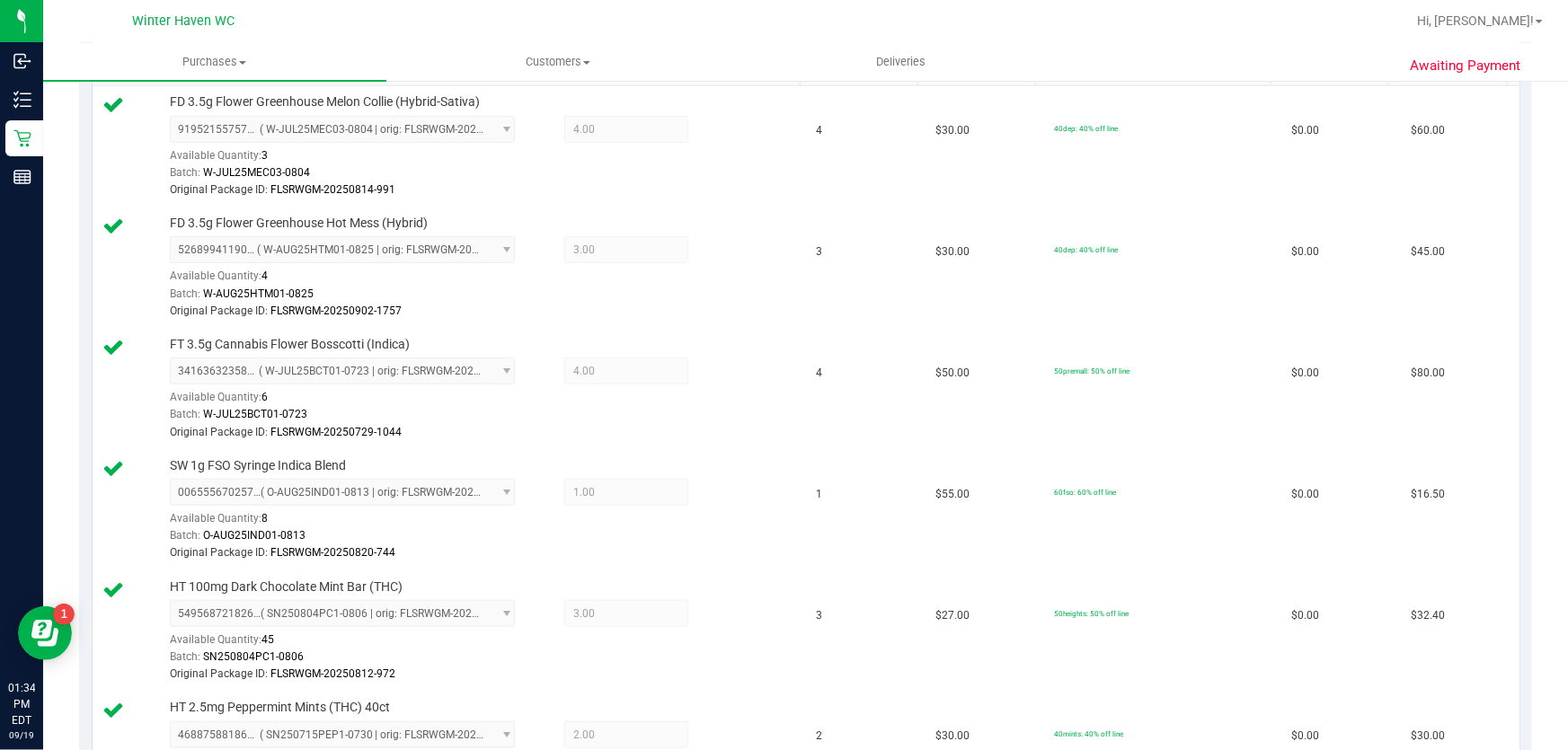
scroll to position [979, 0]
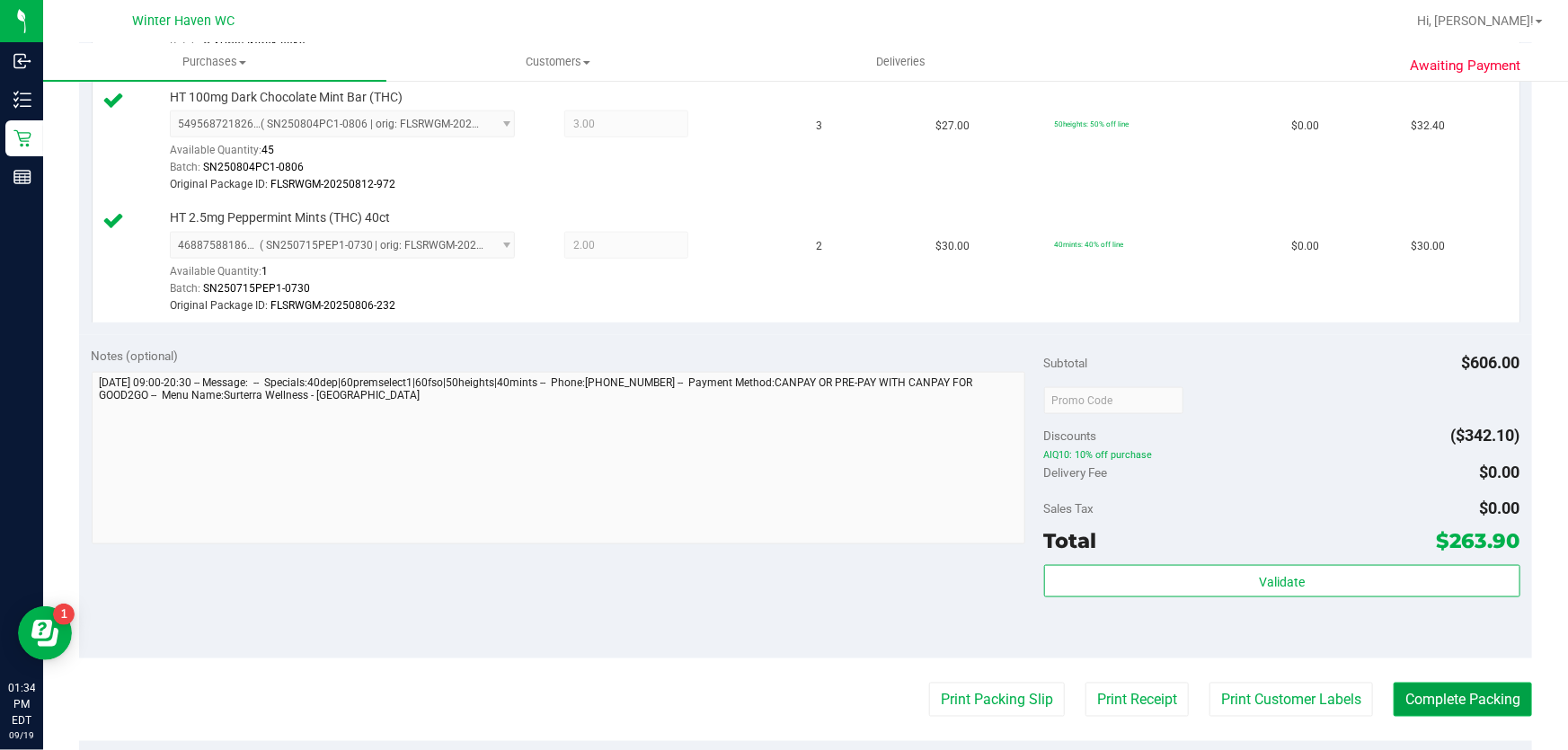
click at [1460, 693] on button "Complete Packing" at bounding box center [1463, 699] width 138 height 34
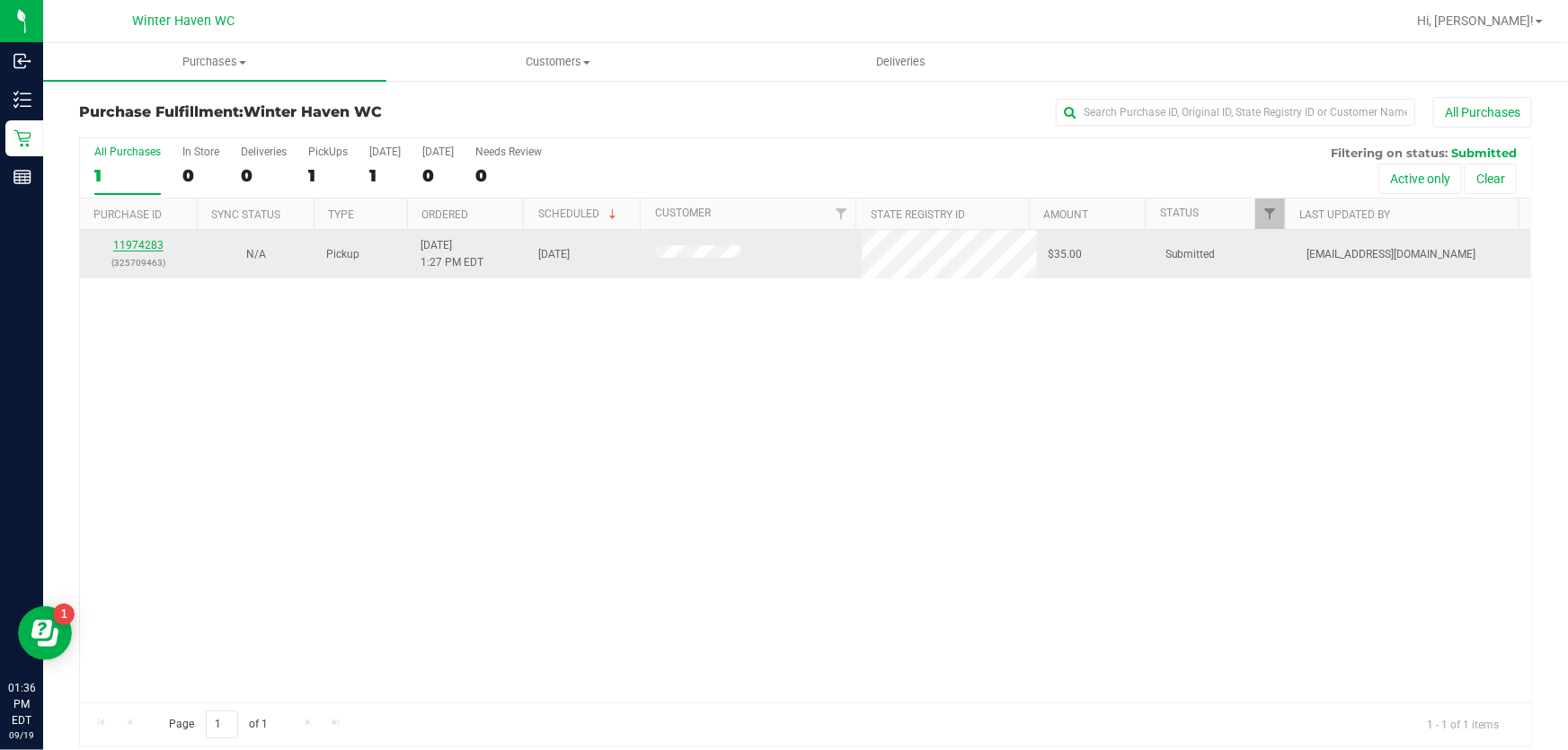
click at [140, 242] on link "11974283" at bounding box center [138, 245] width 51 height 13
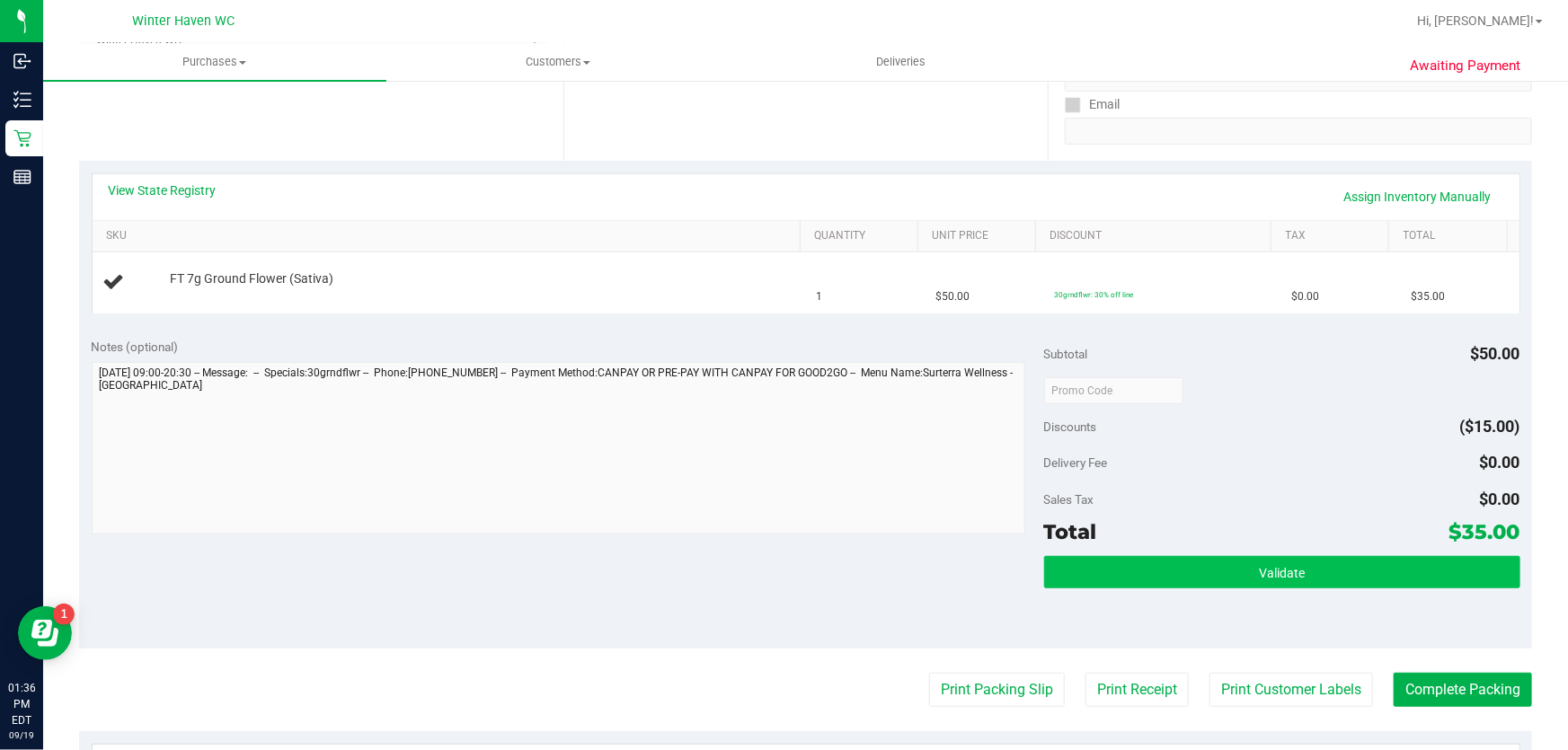
scroll to position [490, 0]
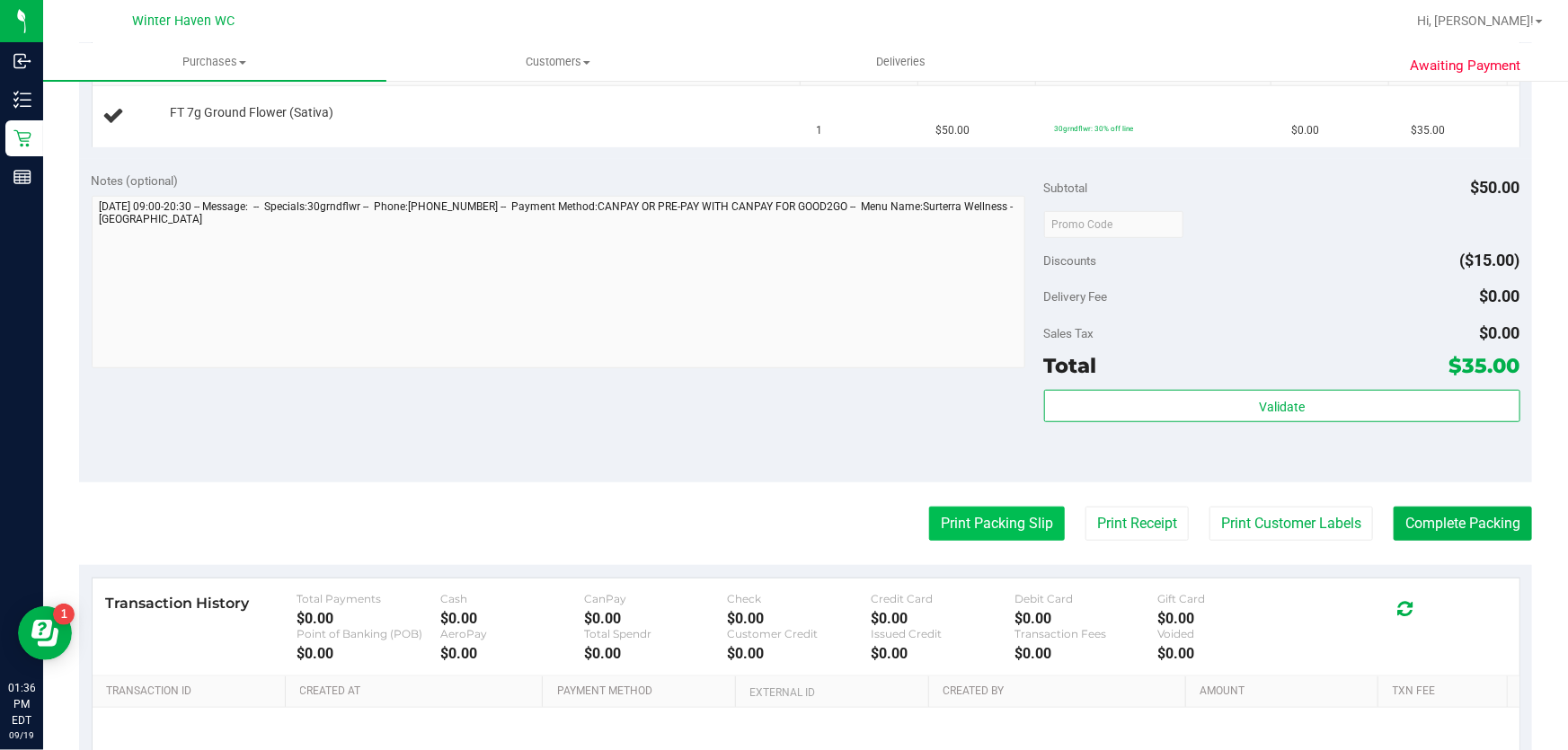
drag, startPoint x: 998, startPoint y: 539, endPoint x: 1010, endPoint y: 518, distance: 24.2
click at [1005, 528] on purchase-details "Back Edit Purchase Cancel Purchase View Profile # 11974283 BioTrack ID: - Submi…" at bounding box center [806, 254] width 1453 height 1293
click at [1010, 518] on button "Print Packing Slip" at bounding box center [997, 524] width 136 height 34
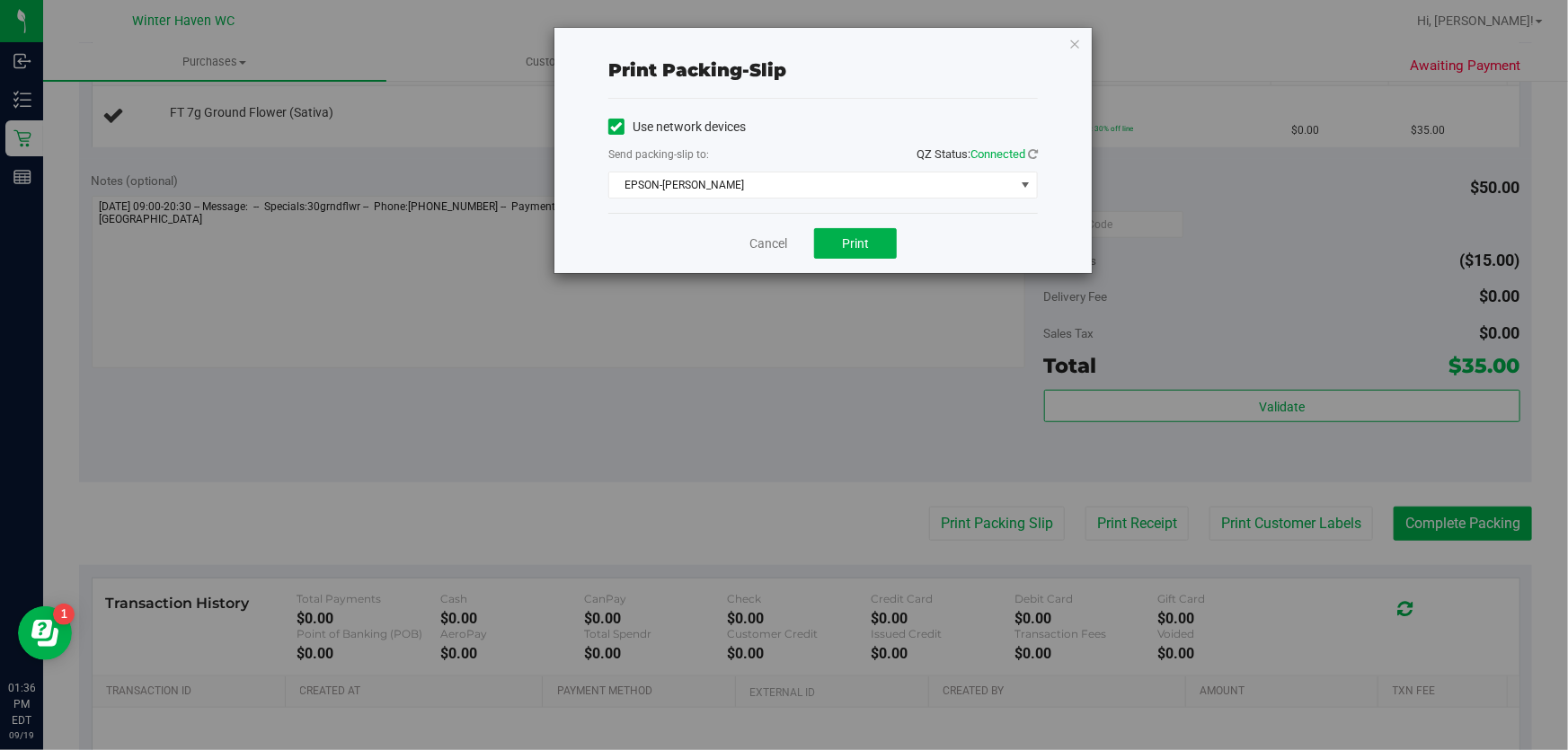
drag, startPoint x: 359, startPoint y: 256, endPoint x: 348, endPoint y: 237, distance: 22.0
click at [352, 249] on div "Print packing-slip Use network devices Send packing-slip to: QZ Status: Connect…" at bounding box center [791, 375] width 1582 height 750
click at [777, 176] on span "EPSON-[PERSON_NAME]" at bounding box center [812, 185] width 405 height 25
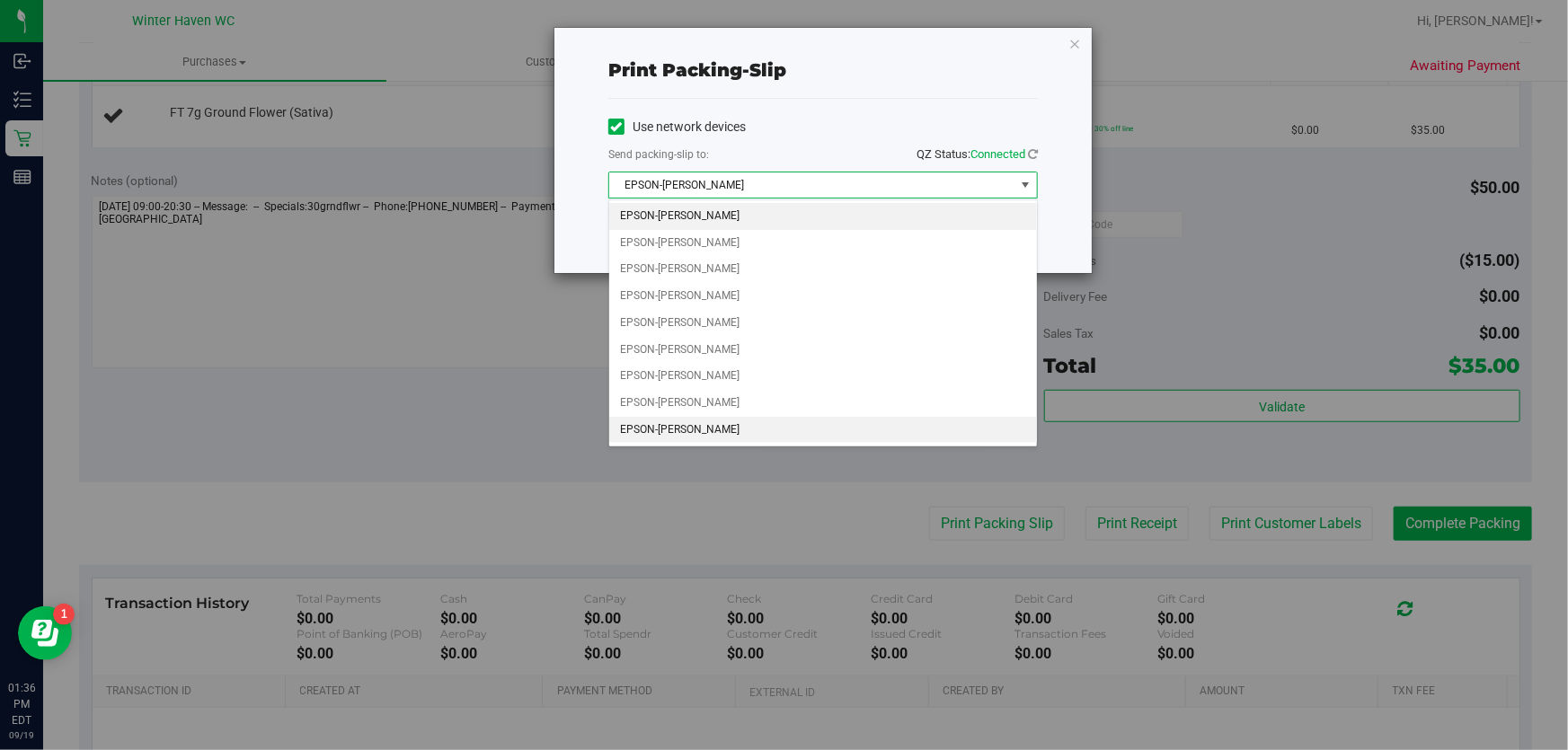
click at [698, 417] on li "EPSON-[PERSON_NAME]" at bounding box center [823, 430] width 427 height 27
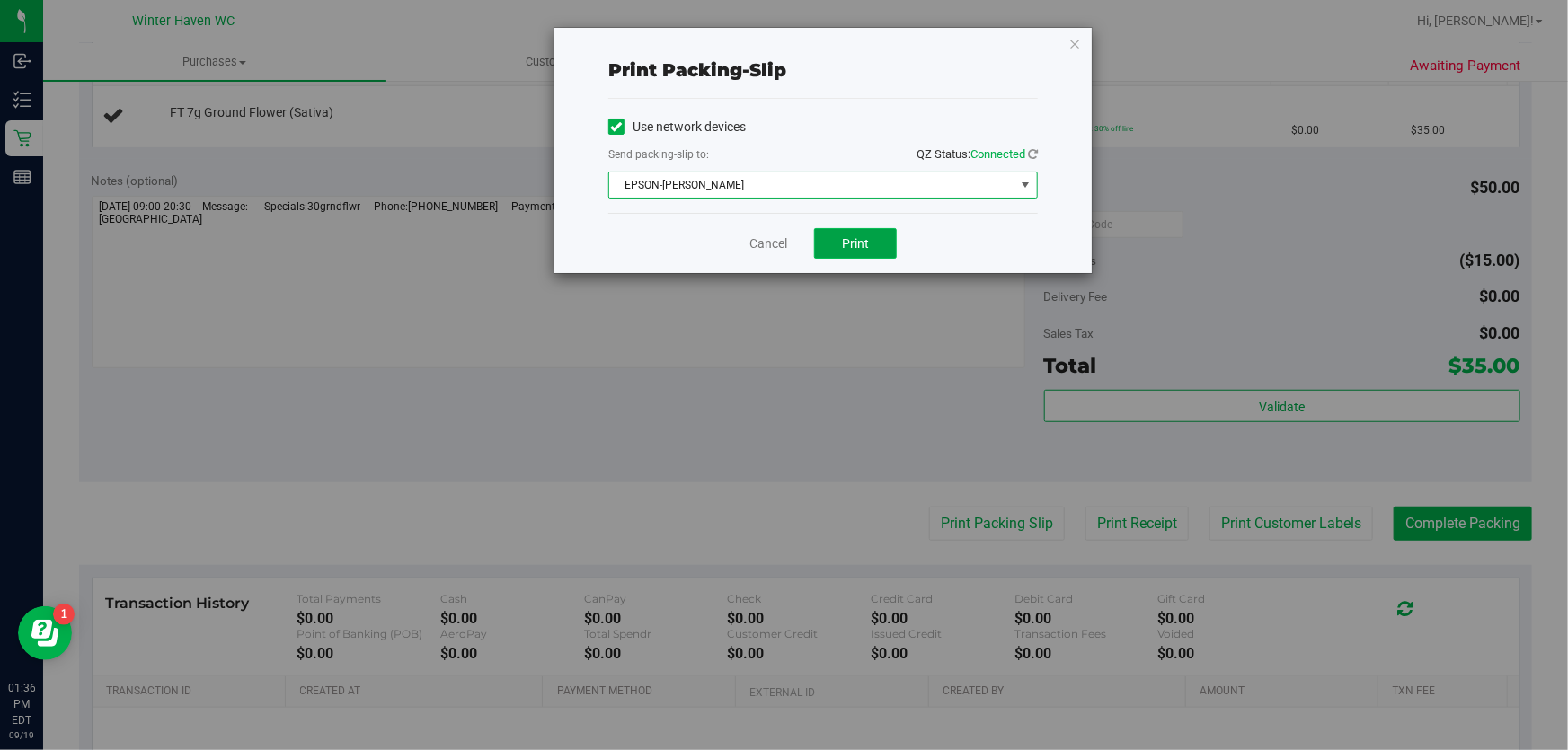
click at [856, 232] on button "Print" at bounding box center [855, 243] width 82 height 31
click at [750, 242] on div "Cancel Print" at bounding box center [823, 242] width 429 height 61
click at [753, 245] on link "Cancel" at bounding box center [768, 243] width 38 height 19
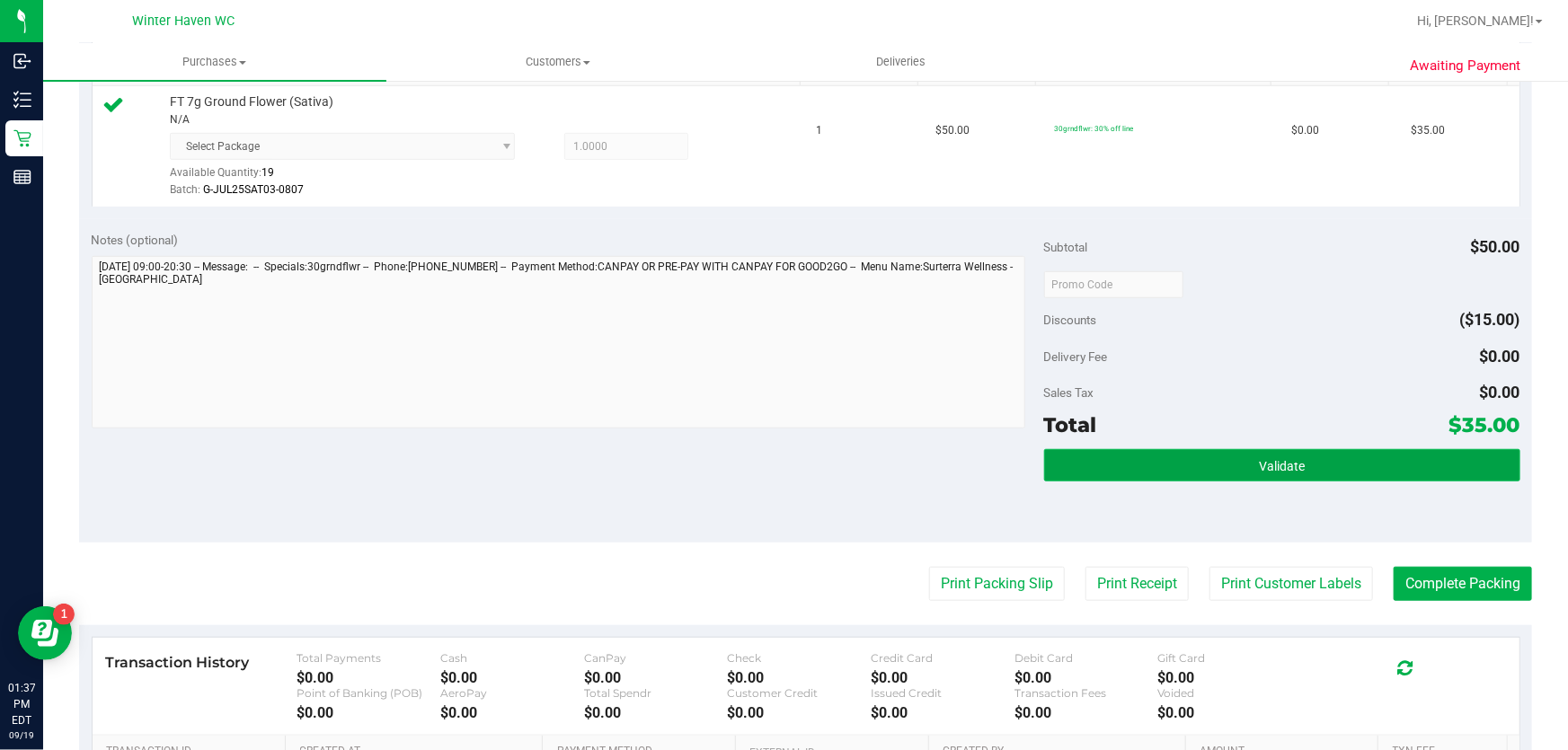
click at [1150, 467] on button "Validate" at bounding box center [1282, 465] width 476 height 33
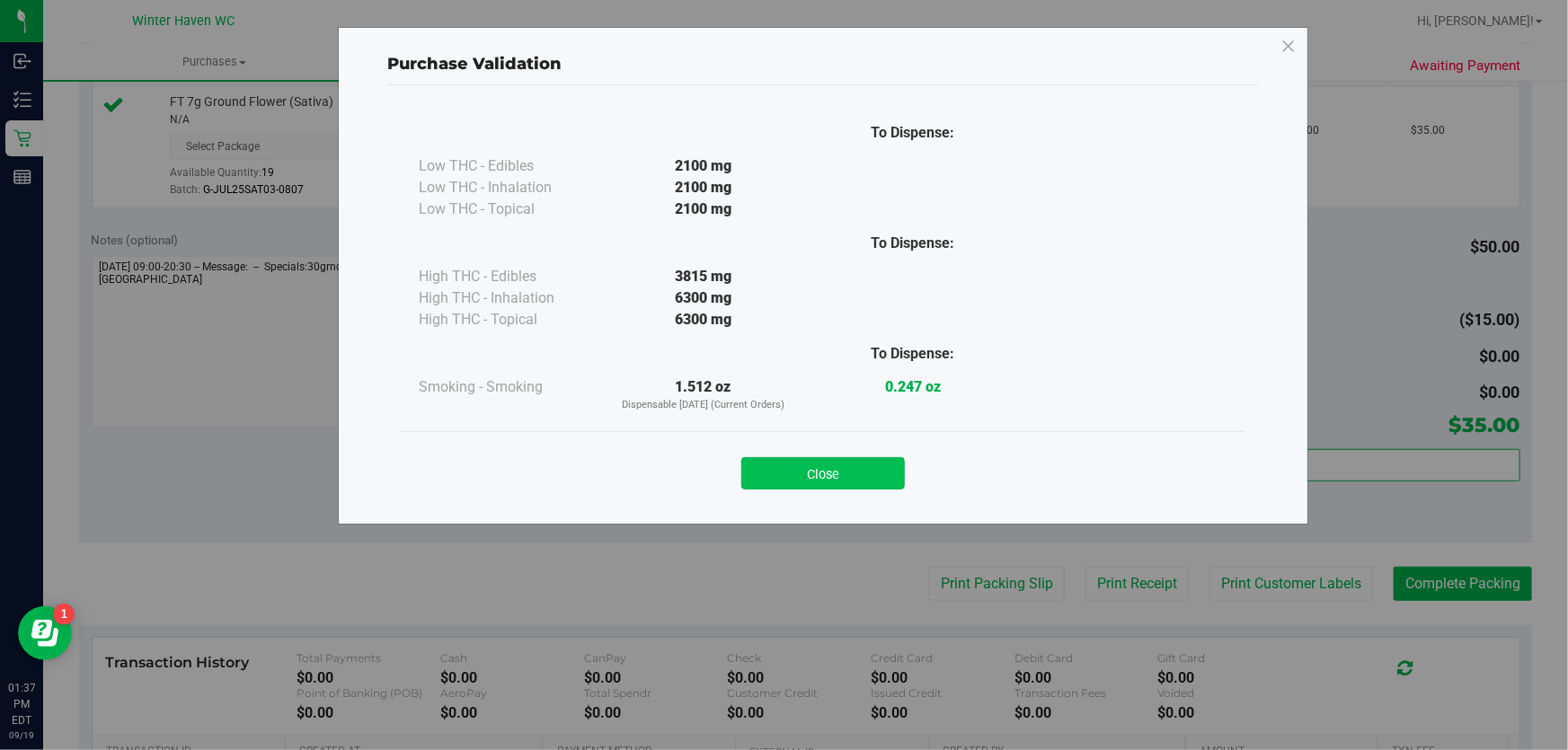
click at [827, 468] on button "Close" at bounding box center [823, 473] width 164 height 33
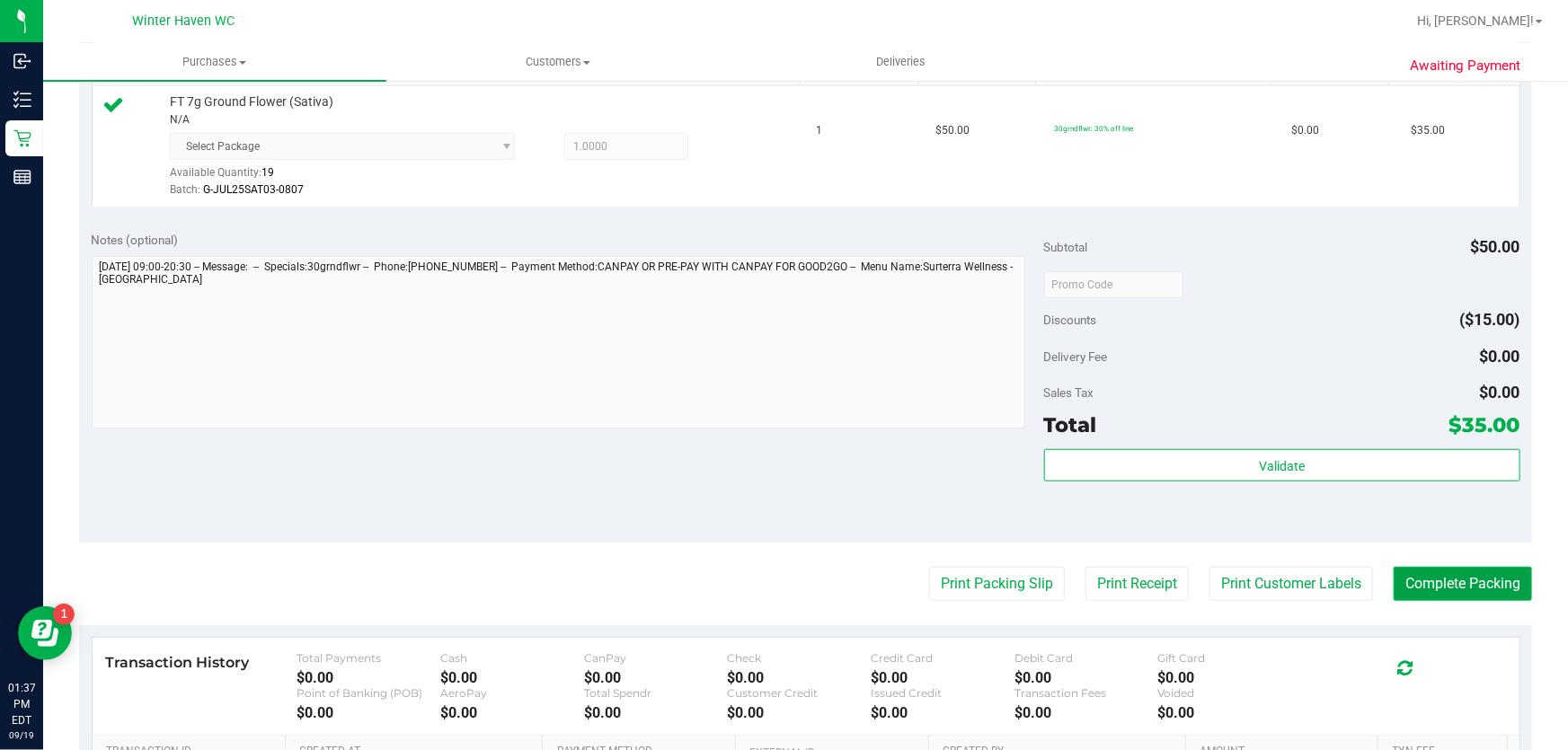
click at [1429, 575] on button "Complete Packing" at bounding box center [1463, 584] width 138 height 34
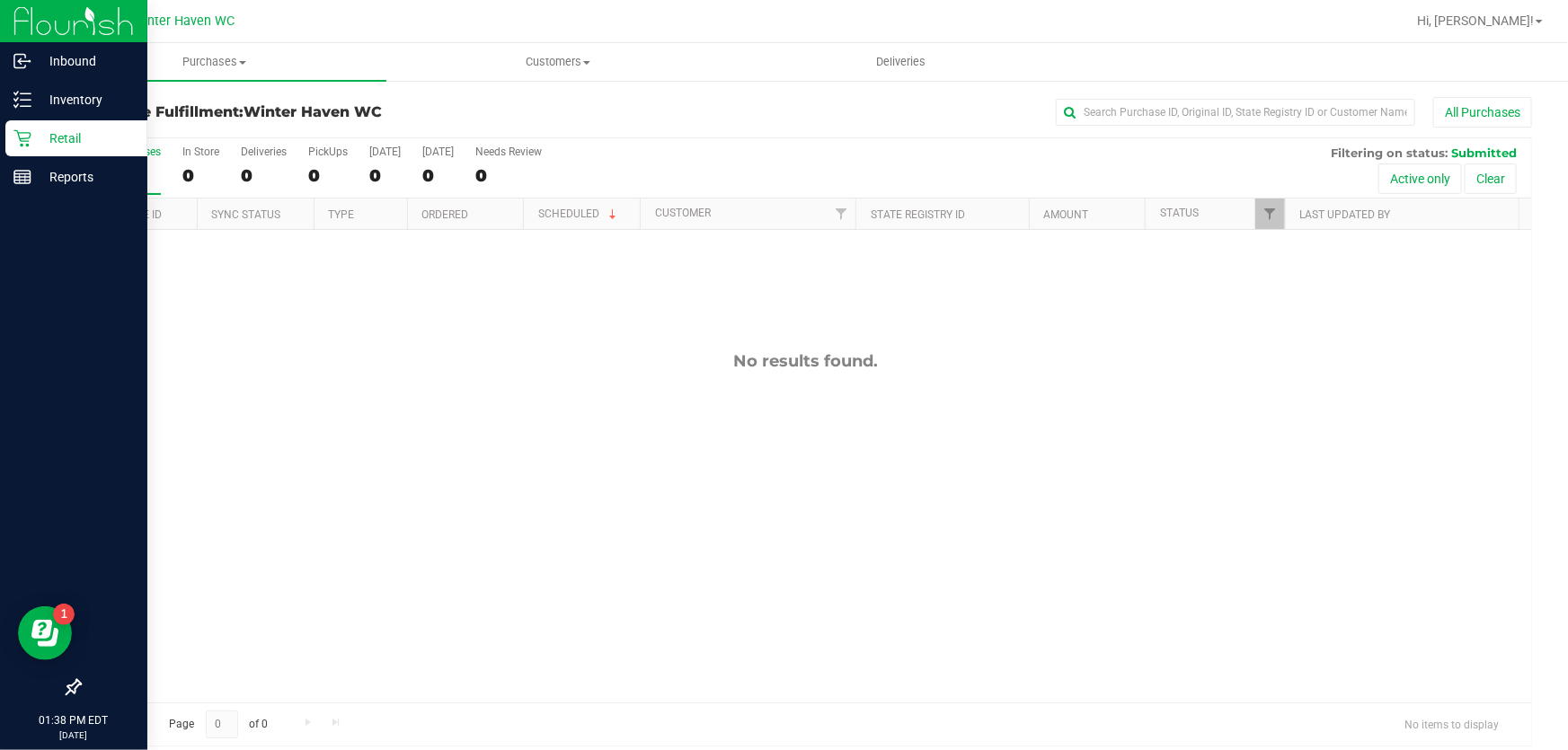
click at [32, 127] on p "Retail" at bounding box center [85, 138] width 108 height 22
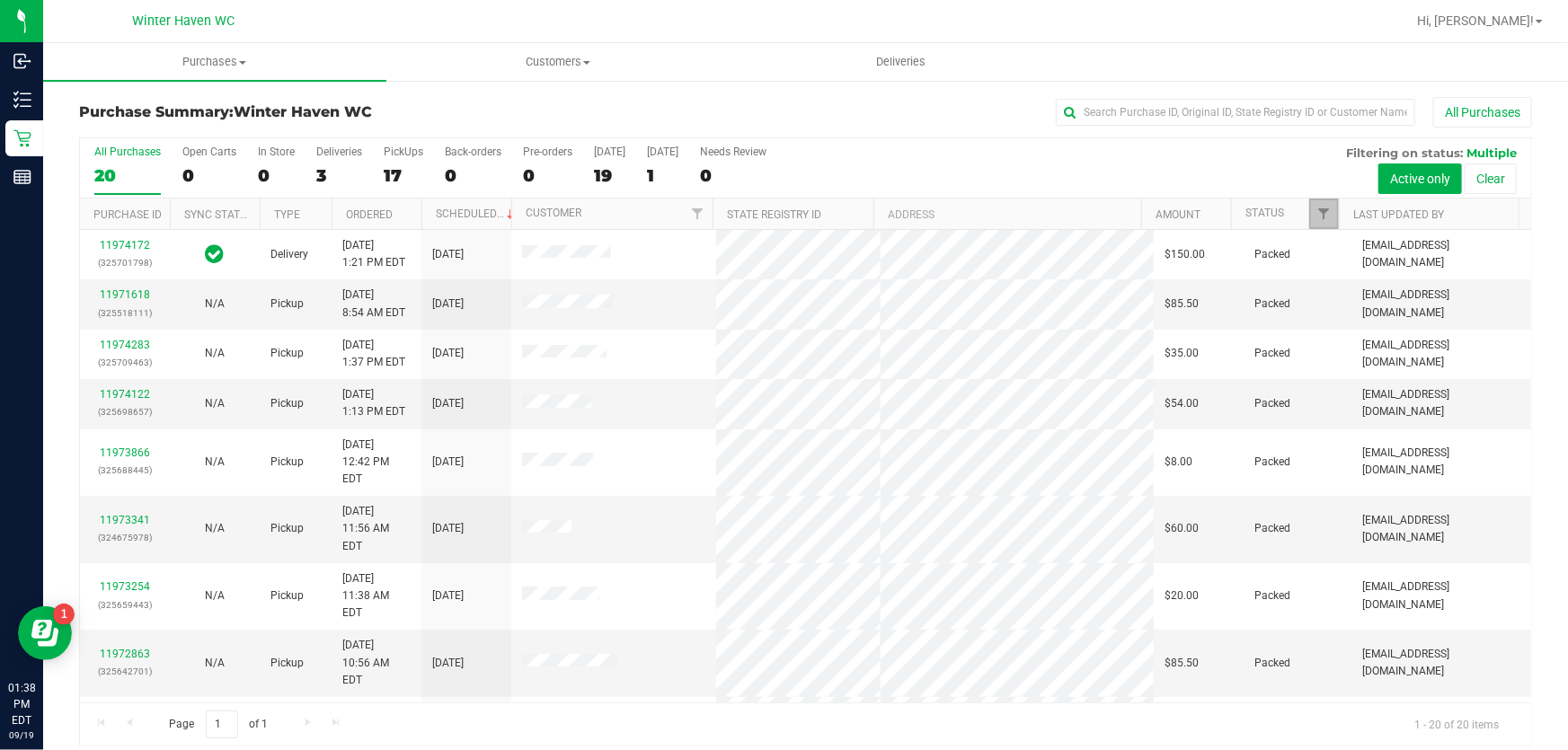
click at [1321, 207] on link "Filter" at bounding box center [1325, 214] width 30 height 31
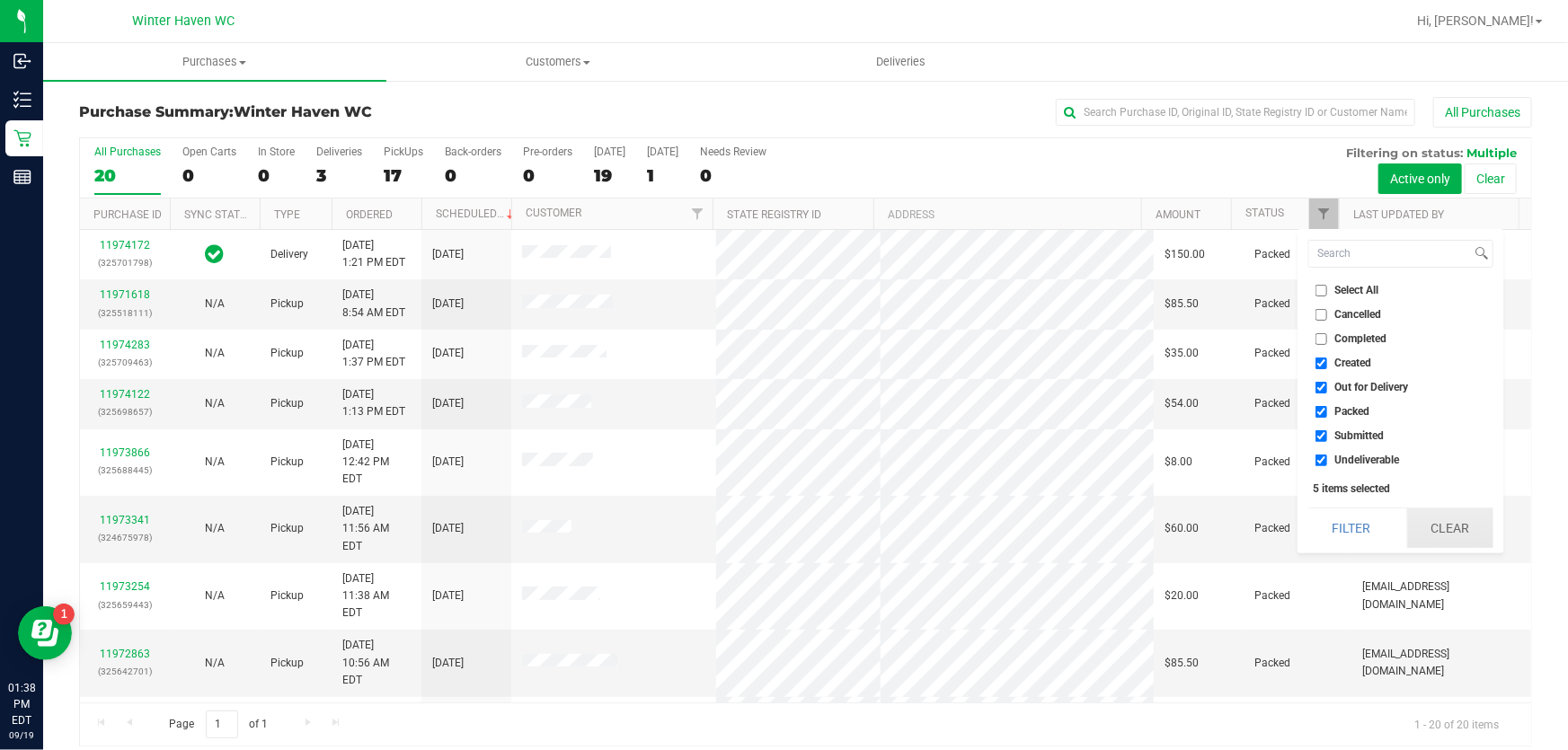
click at [1486, 521] on button "Clear" at bounding box center [1450, 528] width 86 height 40
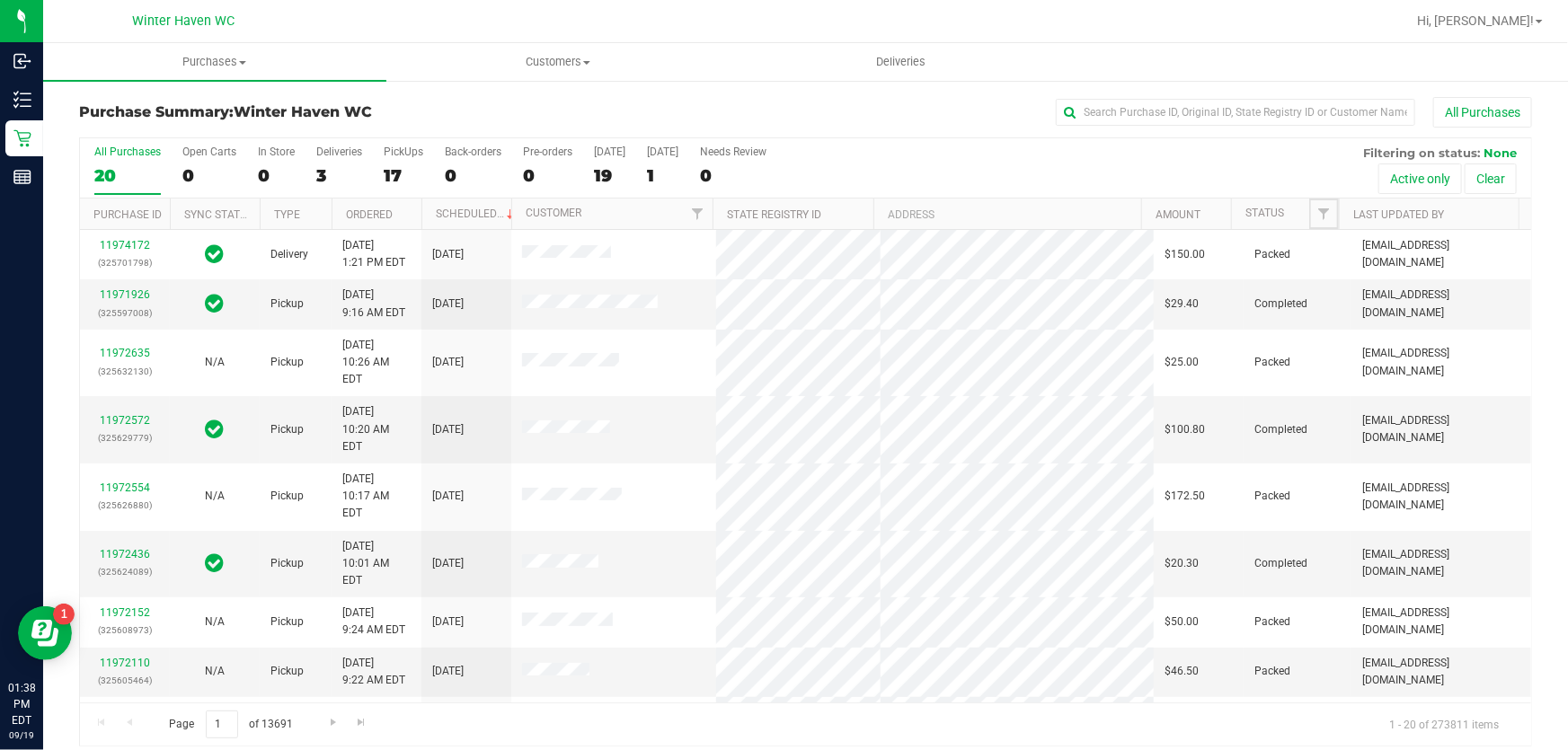
click at [1317, 212] on span "Filter" at bounding box center [1324, 214] width 14 height 14
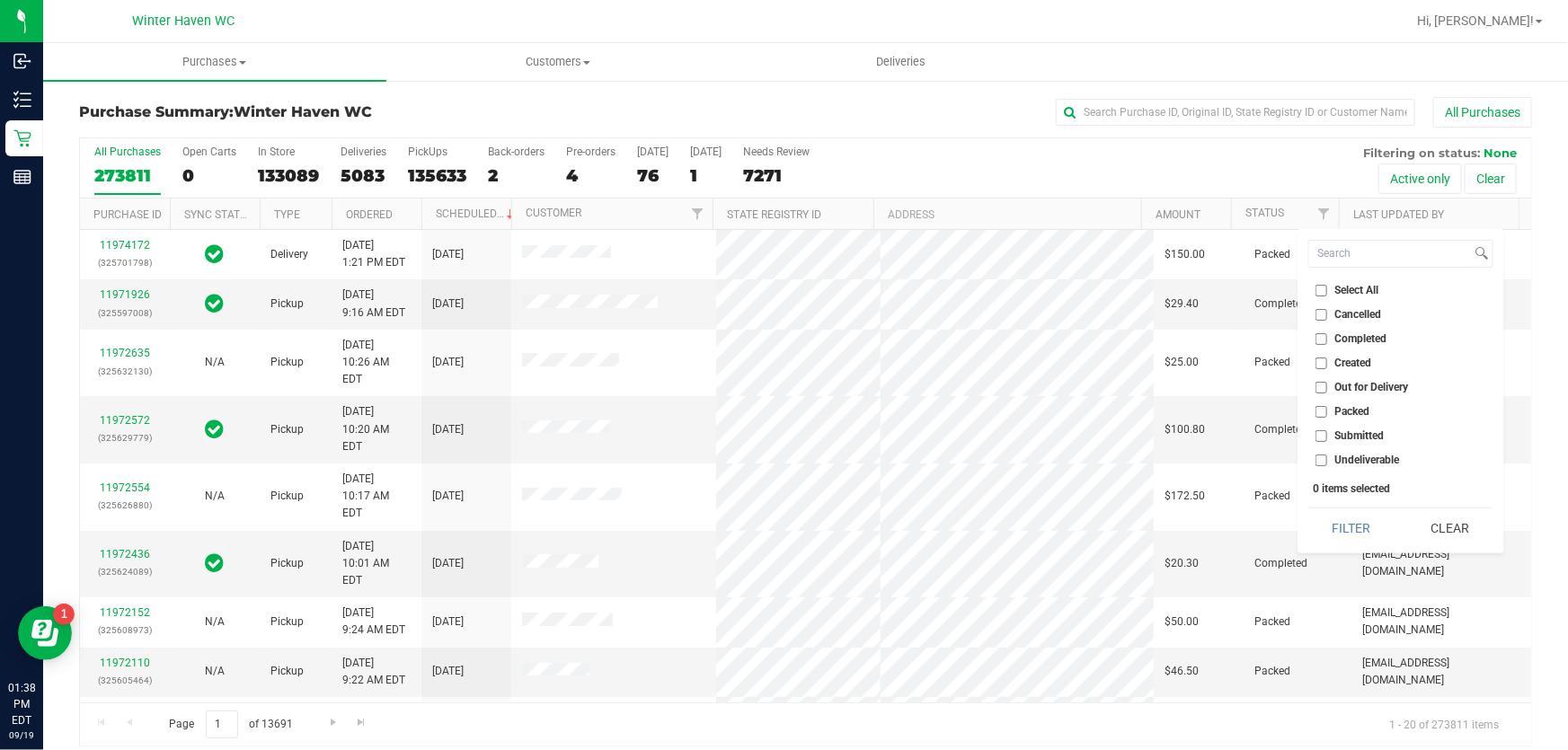
click at [1332, 436] on label "Submitted" at bounding box center [1350, 436] width 70 height 12
click at [1328, 436] on input "Submitted" at bounding box center [1322, 436] width 12 height 12
checkbox input "true"
click at [1329, 519] on button "Filter" at bounding box center [1351, 528] width 86 height 40
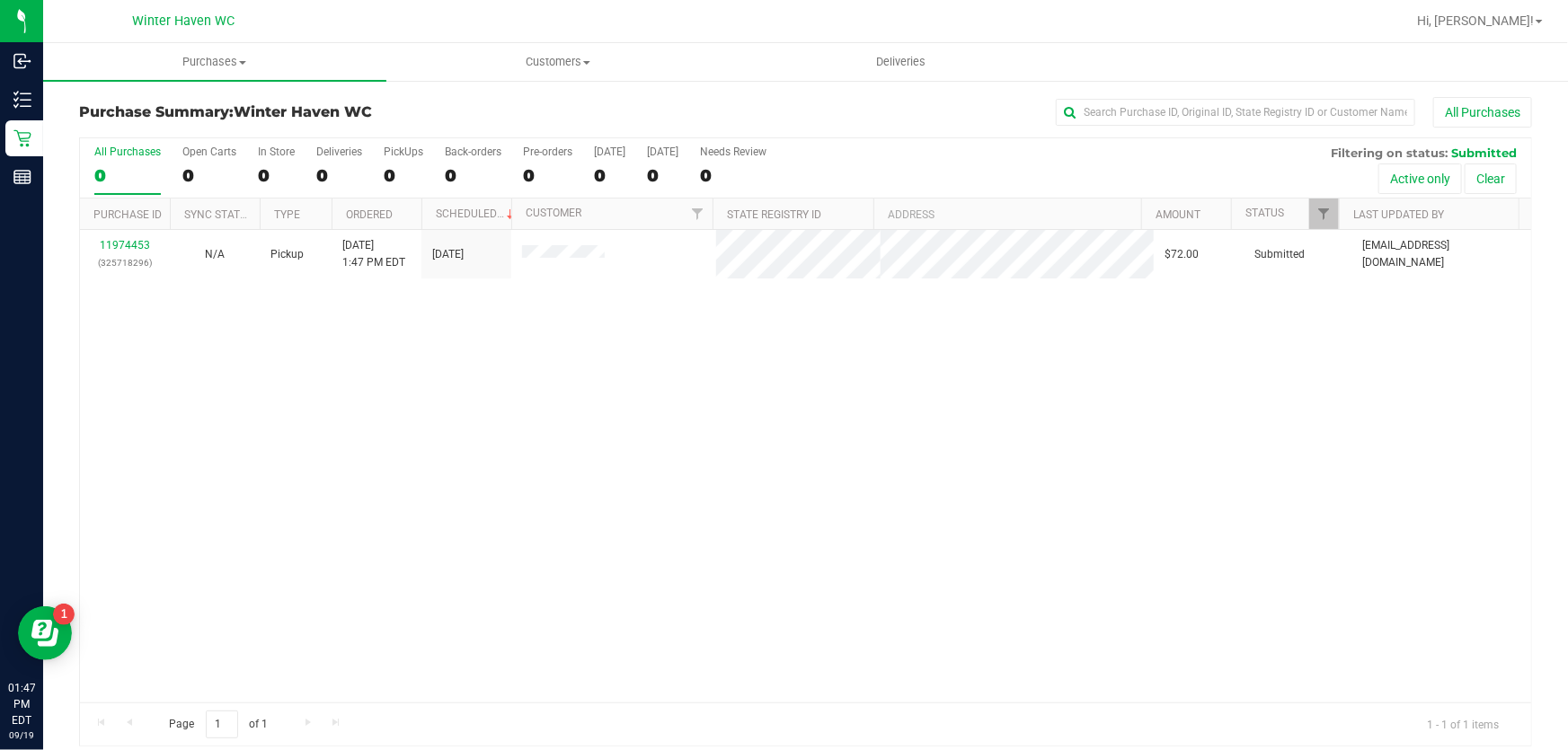
click at [540, 360] on div "11974453 (325718296) N/A Pickup 9/19/2025 1:47 PM EDT 9/19/2025 $72.00 Submitte…" at bounding box center [805, 466] width 1451 height 473
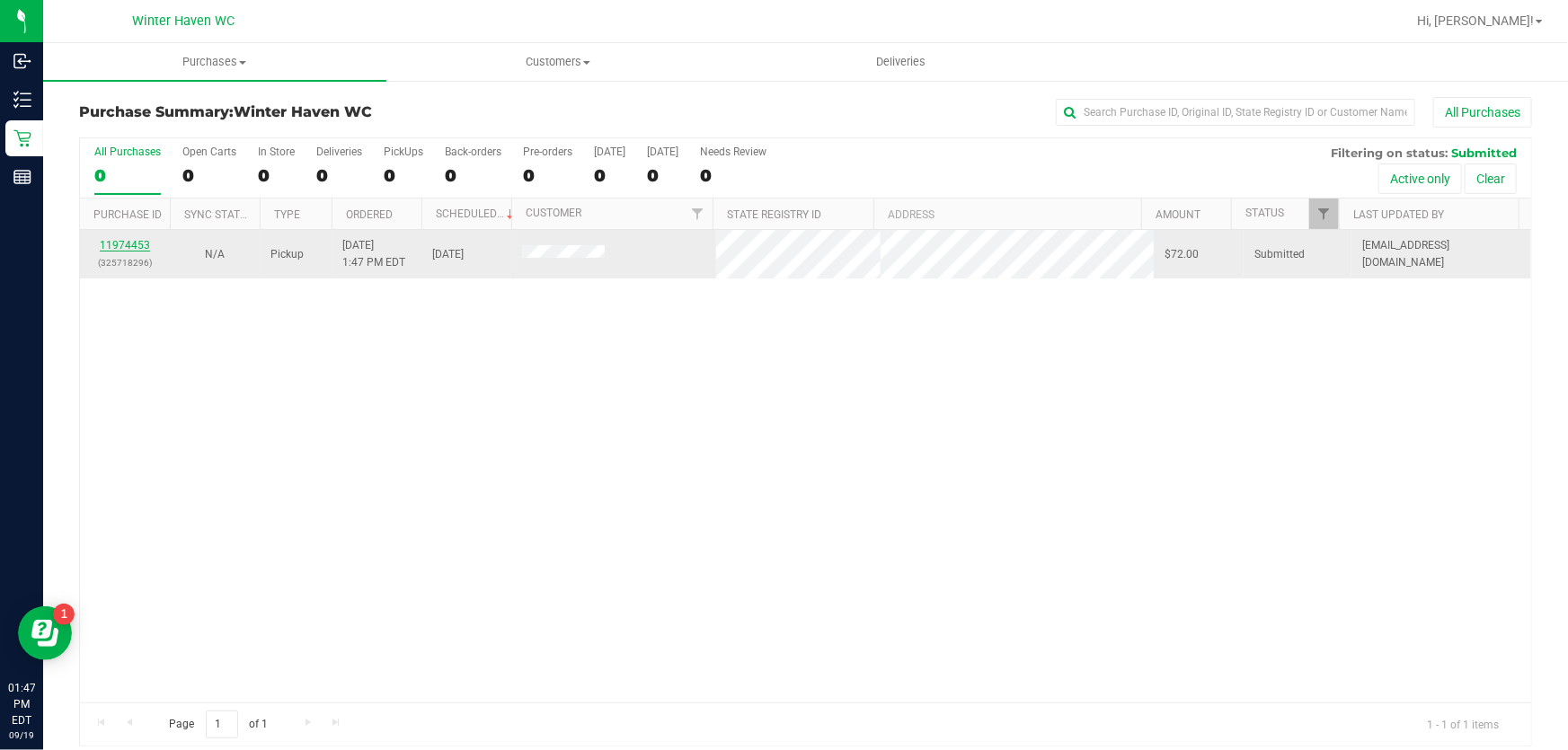
click at [127, 248] on link "11974453" at bounding box center [124, 245] width 51 height 13
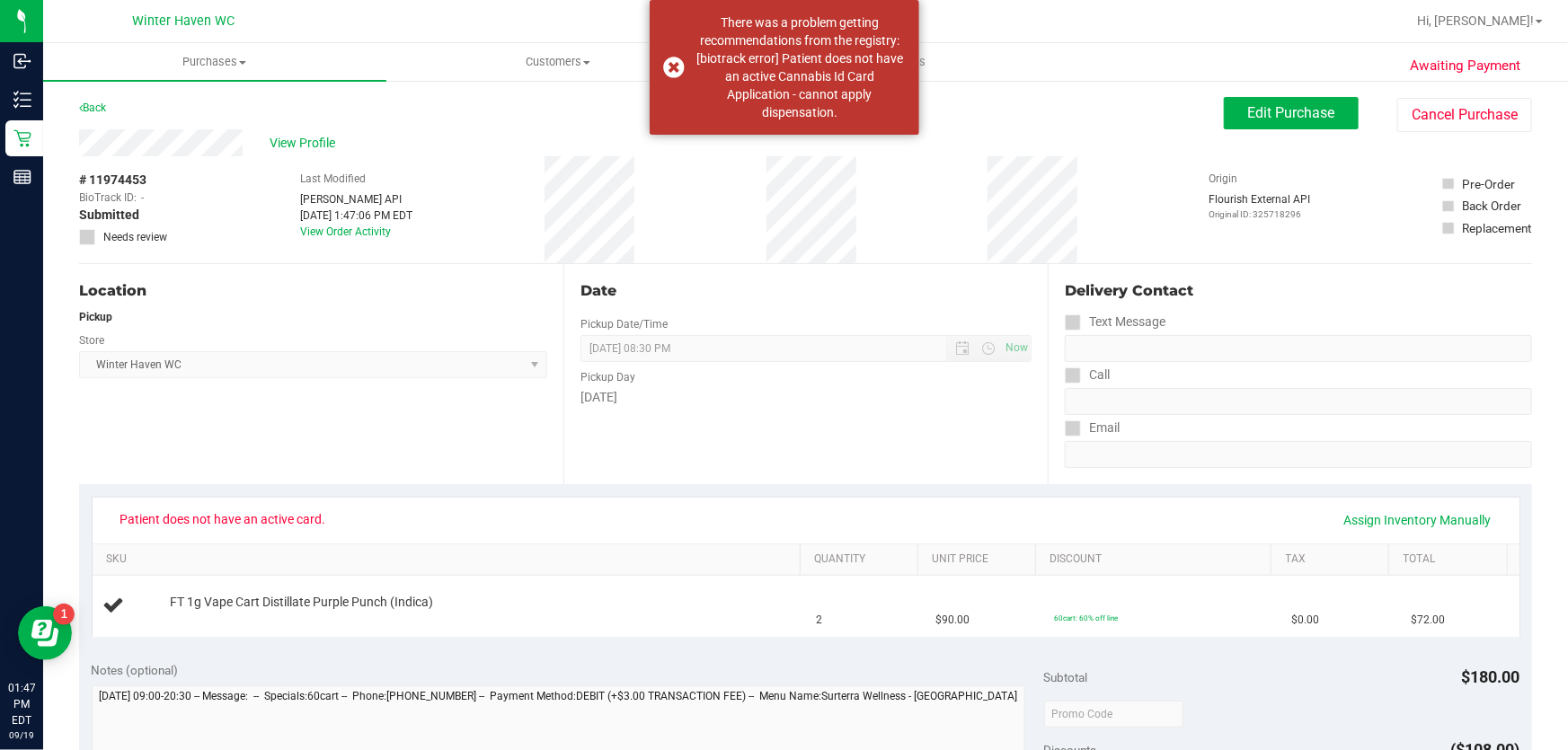
click at [784, 418] on div "Date Pickup Date/Time 09/19/2025 Now 09/19/2025 08:30 PM Now Pickup Day Friday" at bounding box center [805, 375] width 484 height 221
click at [839, 75] on dispensation "There was a problem getting recommendations from the registry: [biotrack error]…" at bounding box center [800, 68] width 212 height 108
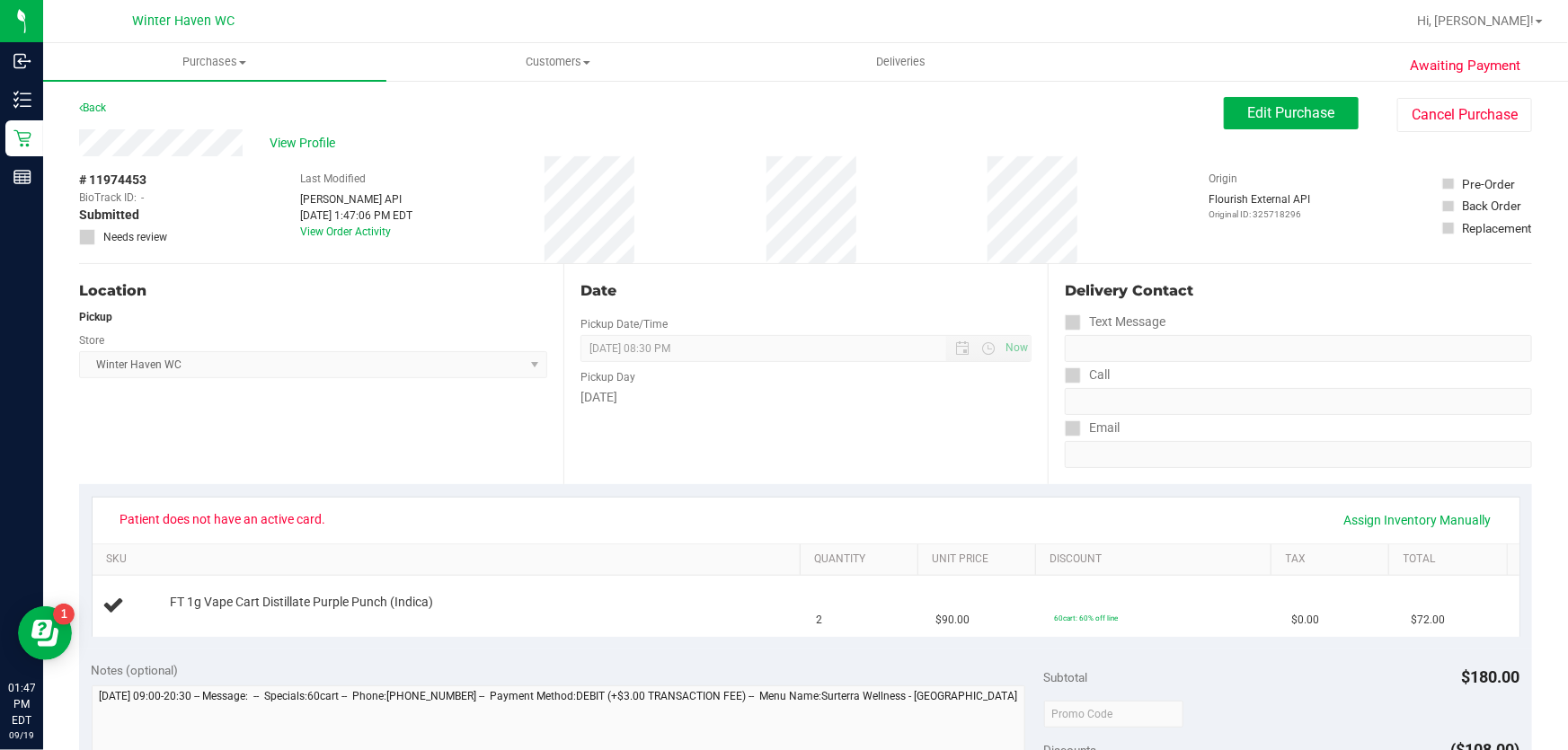
click at [798, 391] on div "[DATE]" at bounding box center [806, 397] width 451 height 19
click at [1383, 519] on link "Assign Inventory Manually" at bounding box center [1418, 520] width 171 height 31
click at [1433, 521] on link "Save & Exit" at bounding box center [1461, 520] width 84 height 31
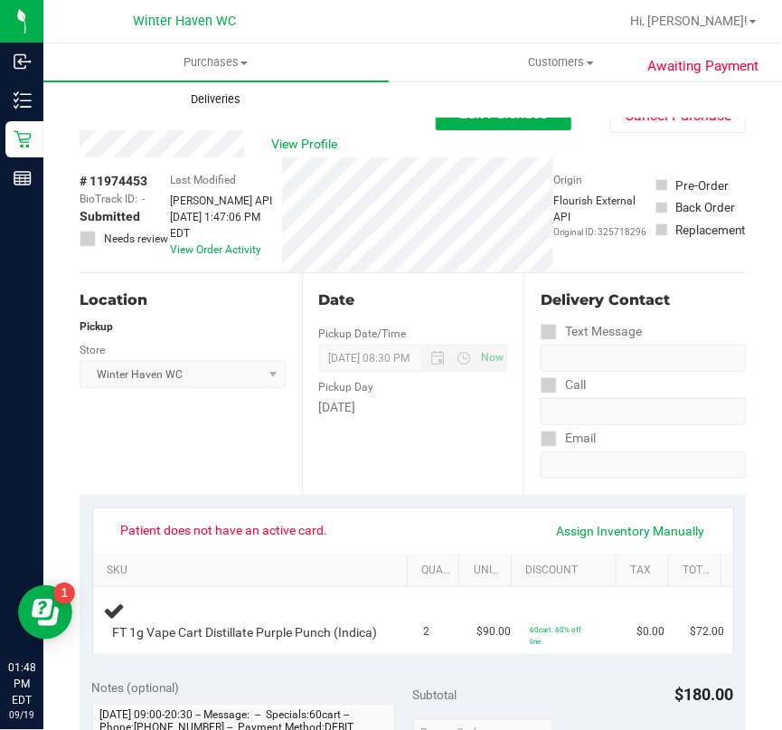
click at [333, 105] on uib-tab-heading "Deliveries" at bounding box center [216, 99] width 344 height 36
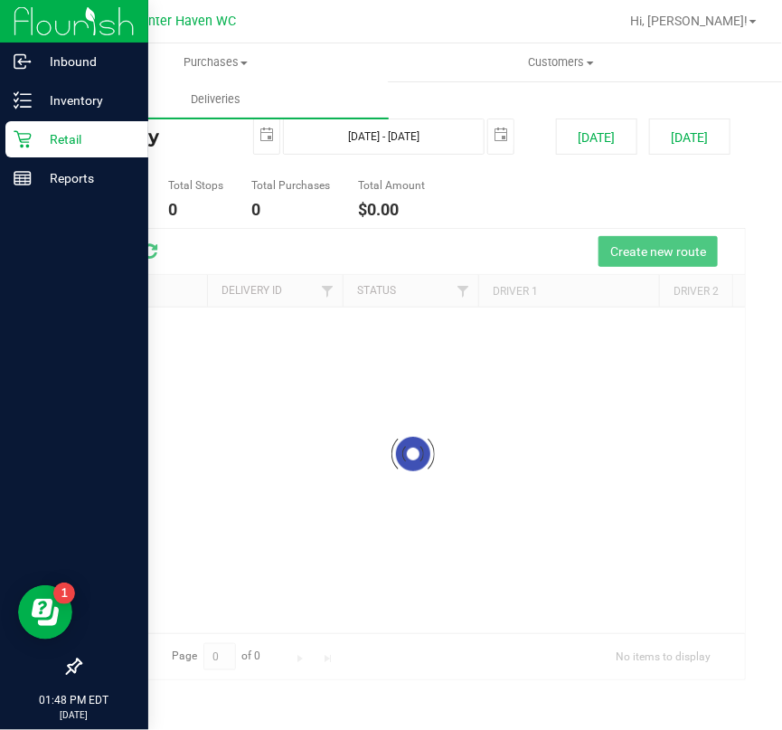
click at [78, 136] on p "Retail" at bounding box center [86, 139] width 109 height 22
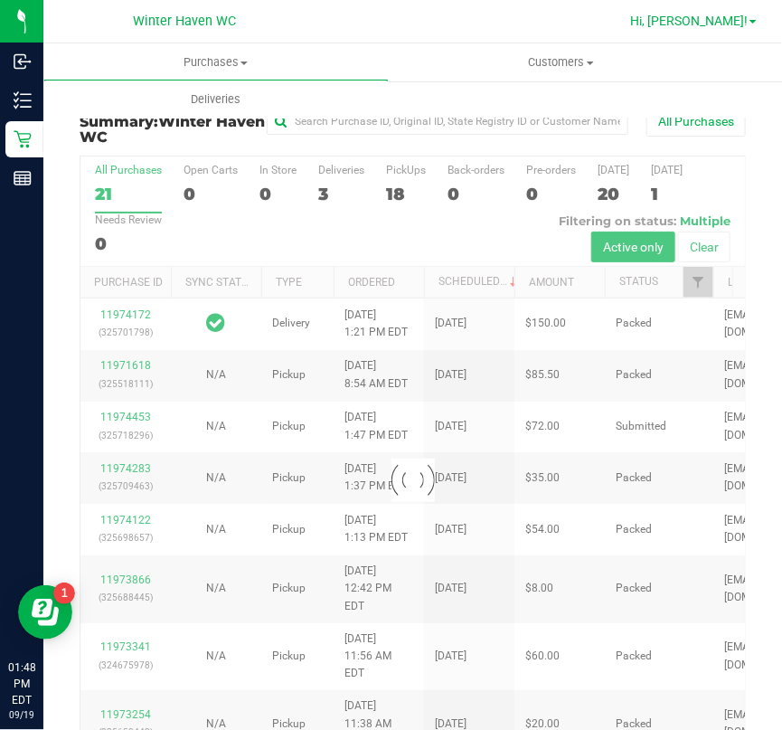
click at [751, 22] on span at bounding box center [753, 22] width 7 height 4
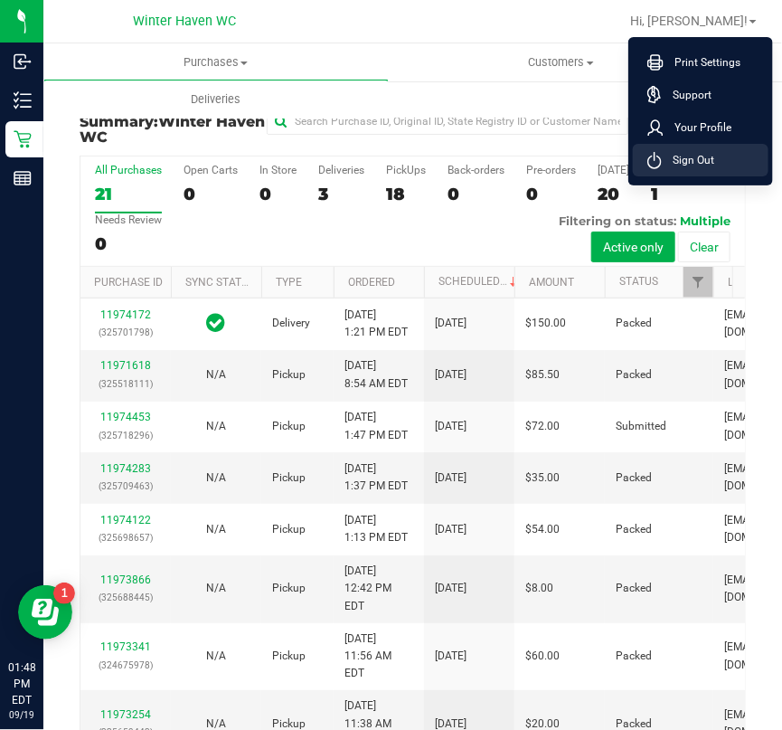
click at [696, 158] on span "Sign Out" at bounding box center [688, 160] width 52 height 18
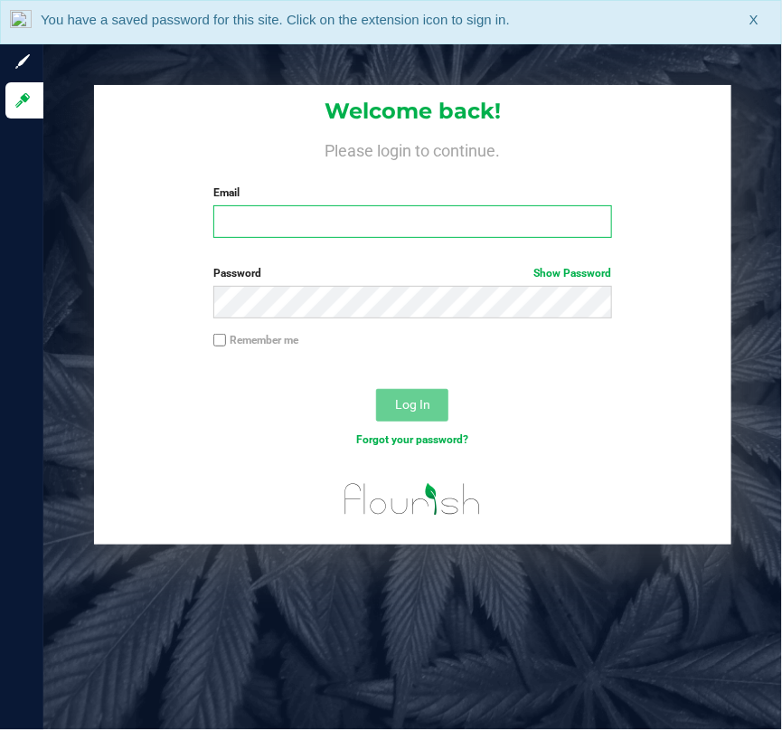
click at [395, 215] on input "Email" at bounding box center [412, 221] width 399 height 33
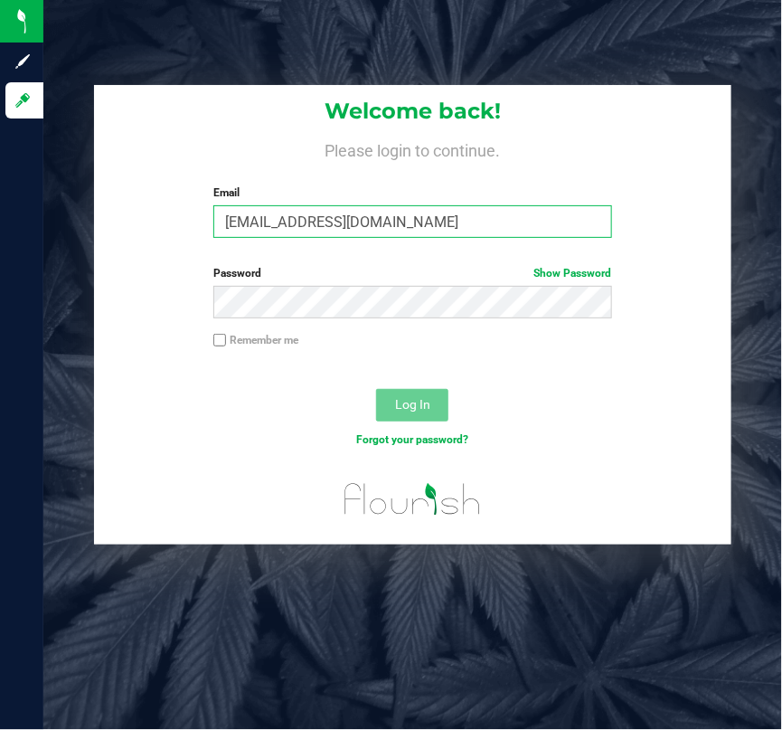
type input "[EMAIL_ADDRESS][DOMAIN_NAME]"
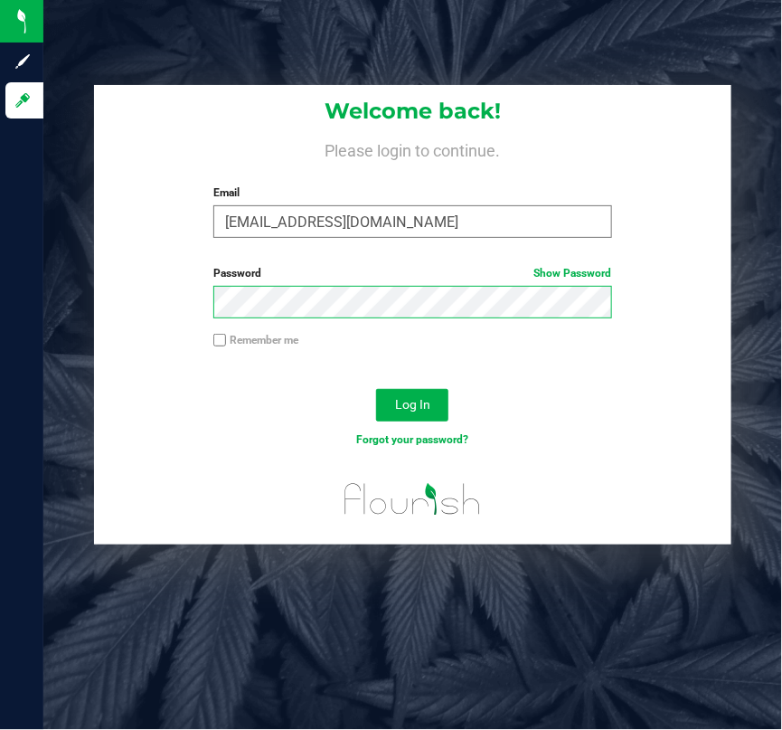
click at [376, 389] on button "Log In" at bounding box center [412, 405] width 72 height 33
